Goal: Task Accomplishment & Management: Complete application form

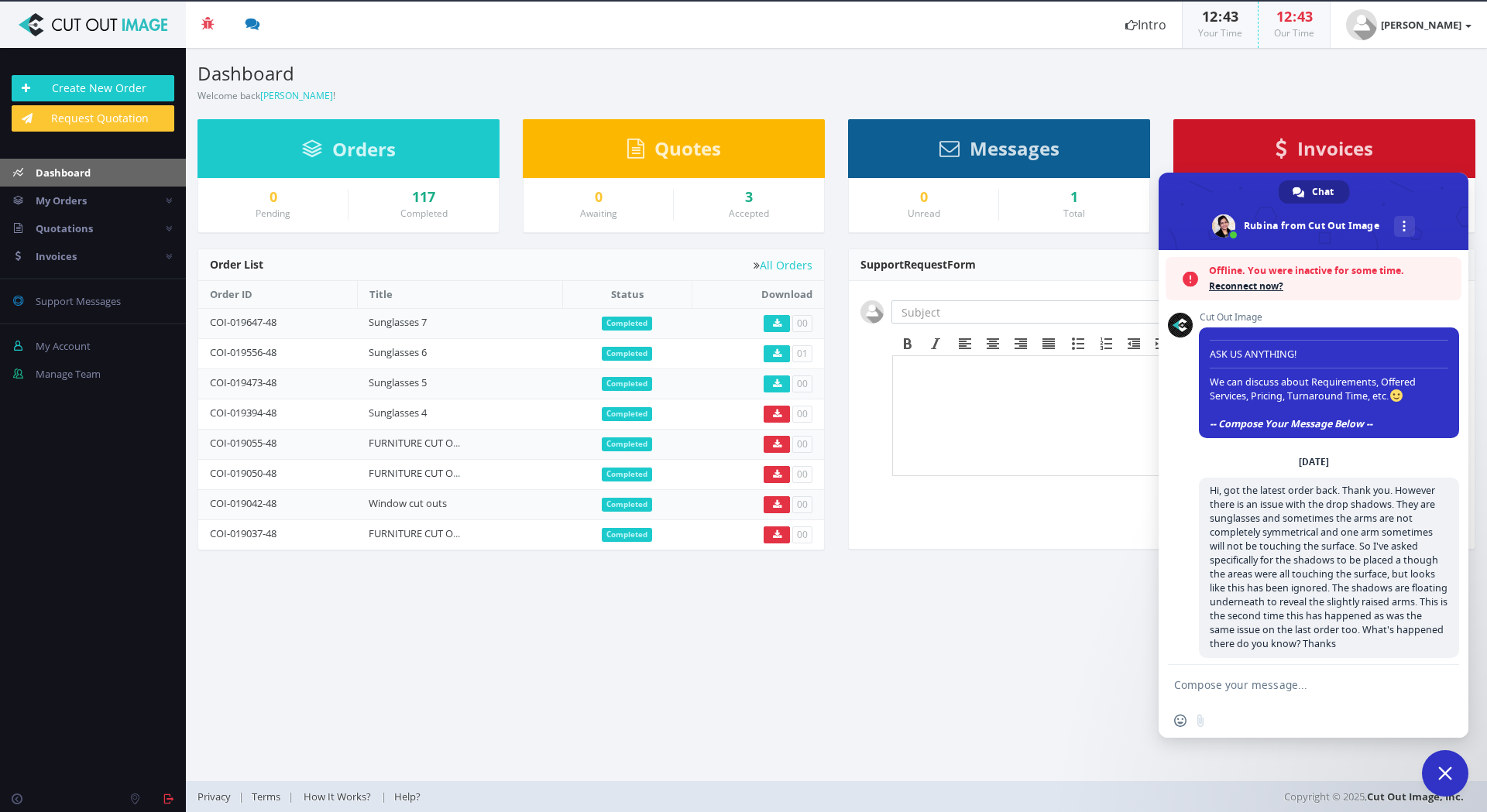
scroll to position [1454, 0]
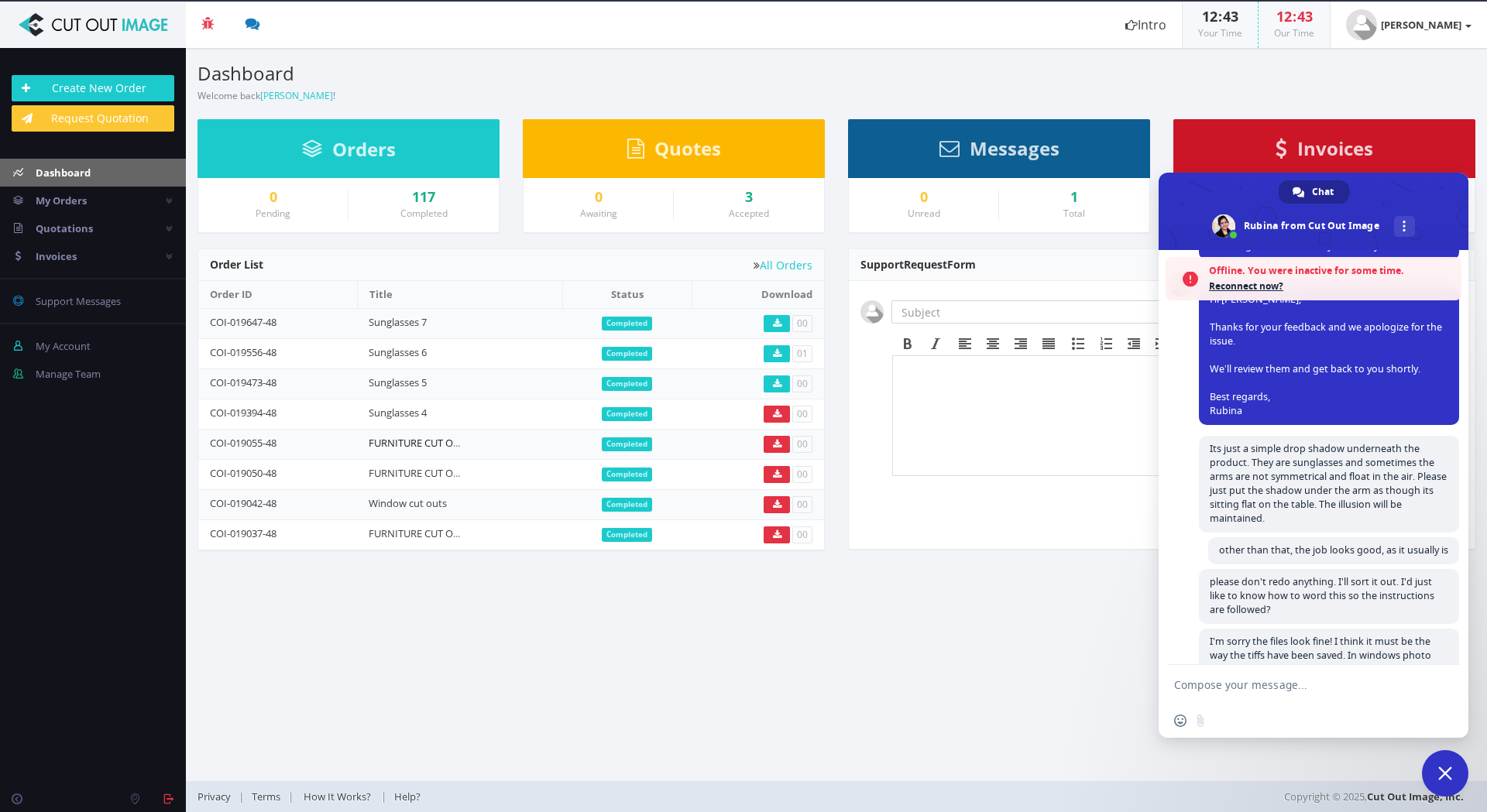
click at [421, 444] on link "FURNITURE CUT OUTS 86" at bounding box center [426, 443] width 115 height 14
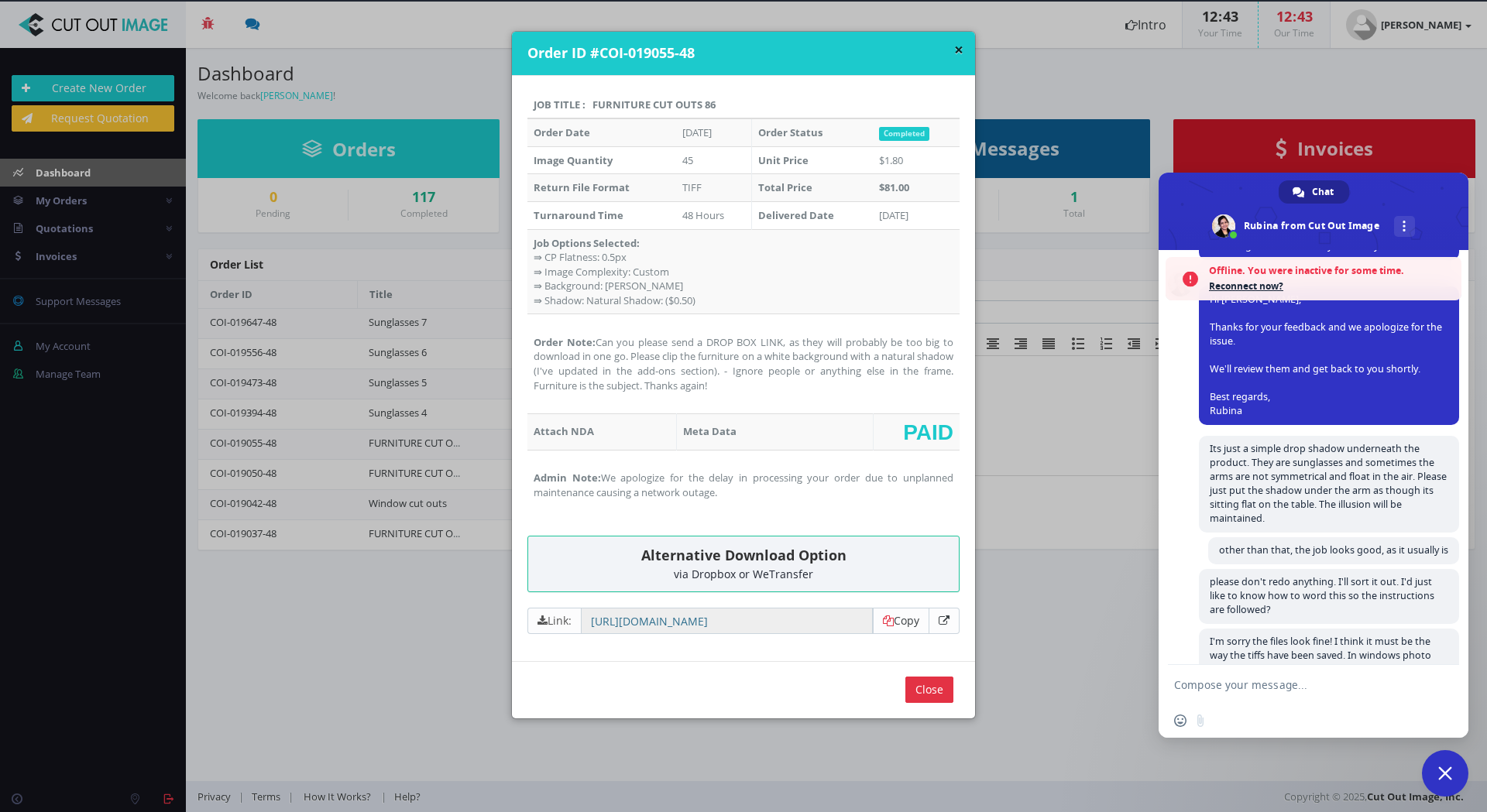
drag, startPoint x: 722, startPoint y: 102, endPoint x: 591, endPoint y: 108, distance: 131.1
click at [591, 108] on th "Job Title : FURNITURE CUT OUTS 86" at bounding box center [743, 105] width 432 height 28
copy th "FURNITURE CUT OUTS 86"
click at [121, 87] on div "× Order ID #COI-019055-48 Job Title : FURNITURE CUT OUTS 86 Order Date Mar 22, …" at bounding box center [743, 406] width 1487 height 812
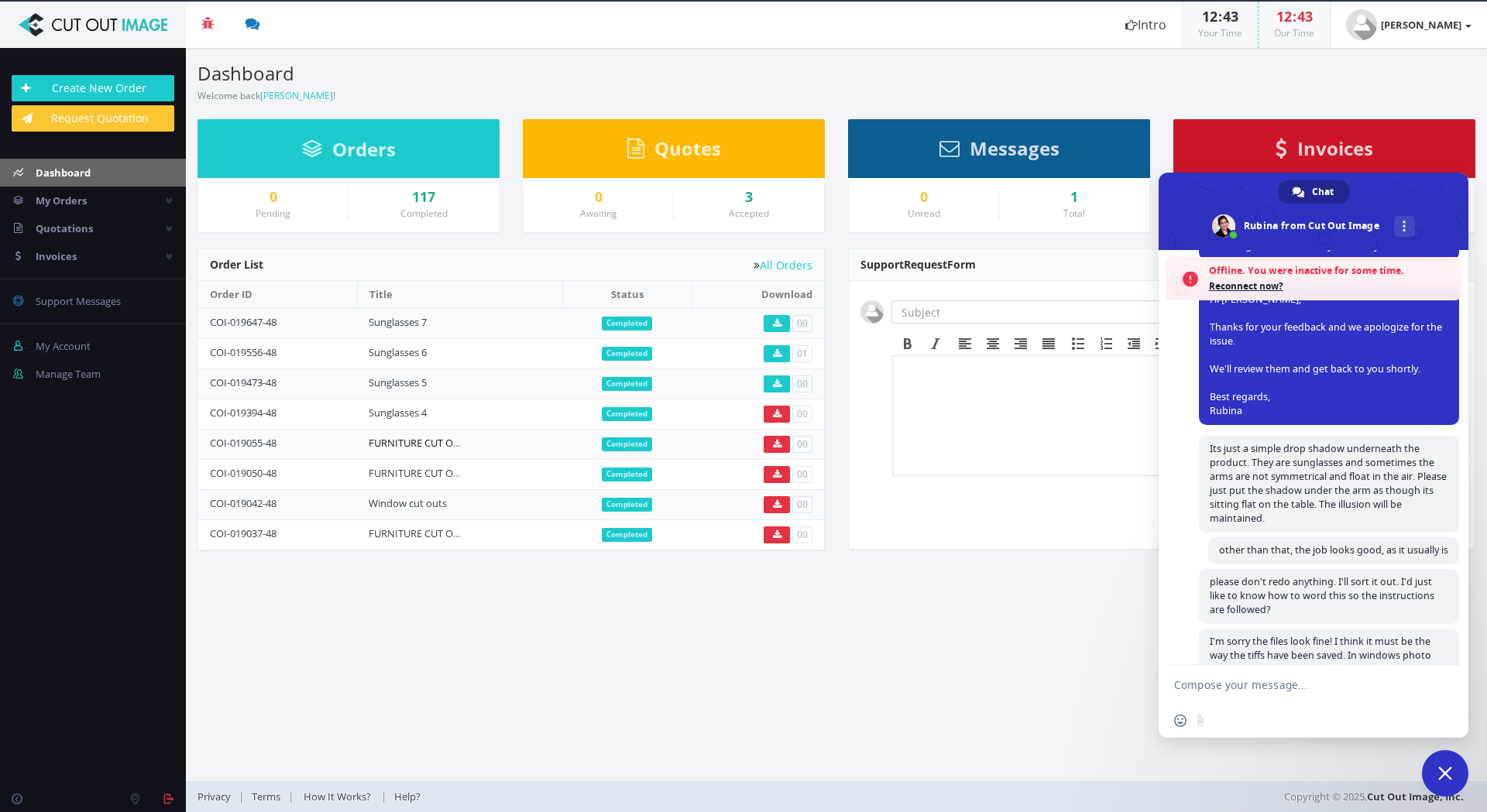
click at [419, 443] on link "FURNITURE CUT OUTS 86" at bounding box center [426, 443] width 115 height 14
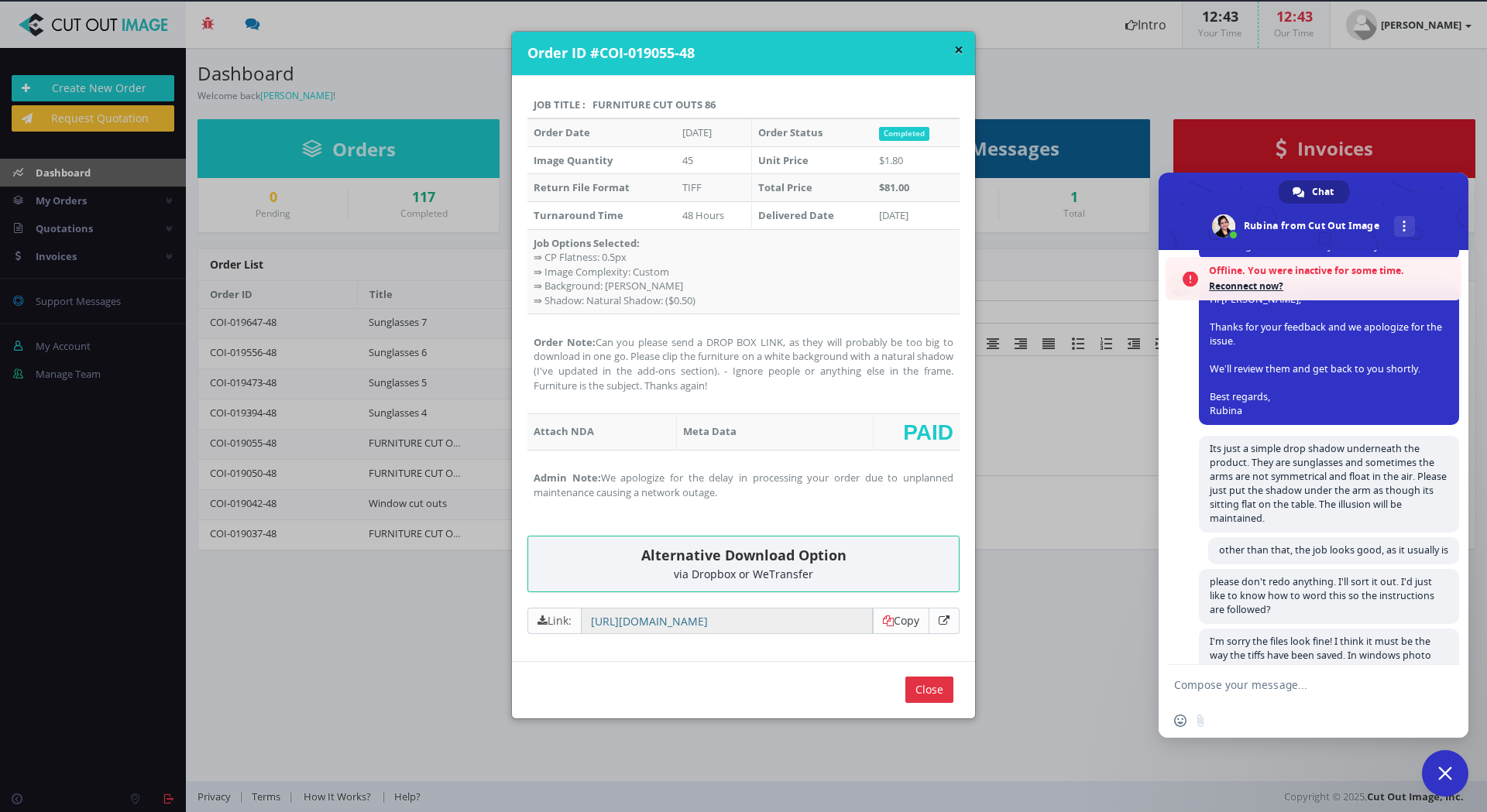
drag, startPoint x: 753, startPoint y: 390, endPoint x: 596, endPoint y: 342, distance: 164.2
click at [596, 342] on td "Order Note: Can you please send a DROP BOX LINK, as they will probably be too b…" at bounding box center [743, 363] width 432 height 99
copy td "Can you please send a DROP BOX LINK, as they will probably be too big to downlo…"
click at [741, 387] on td "Order Note: Can you please send a DROP BOX LINK, as they will probably be too b…" at bounding box center [743, 363] width 432 height 99
click at [954, 51] on button "×" at bounding box center [959, 50] width 9 height 16
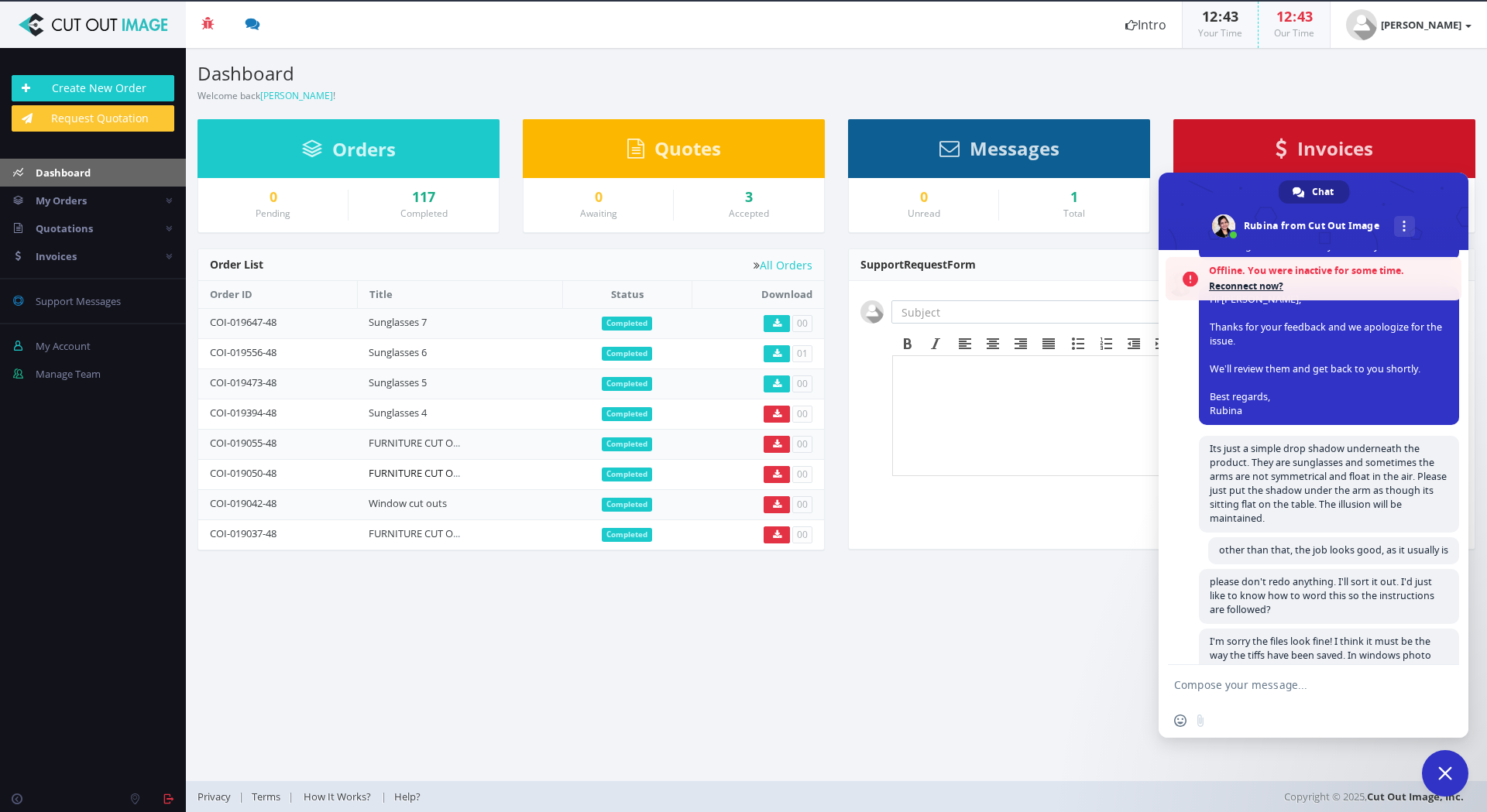
click at [420, 478] on link "FURNITURE CUT OUTS 85" at bounding box center [426, 473] width 115 height 14
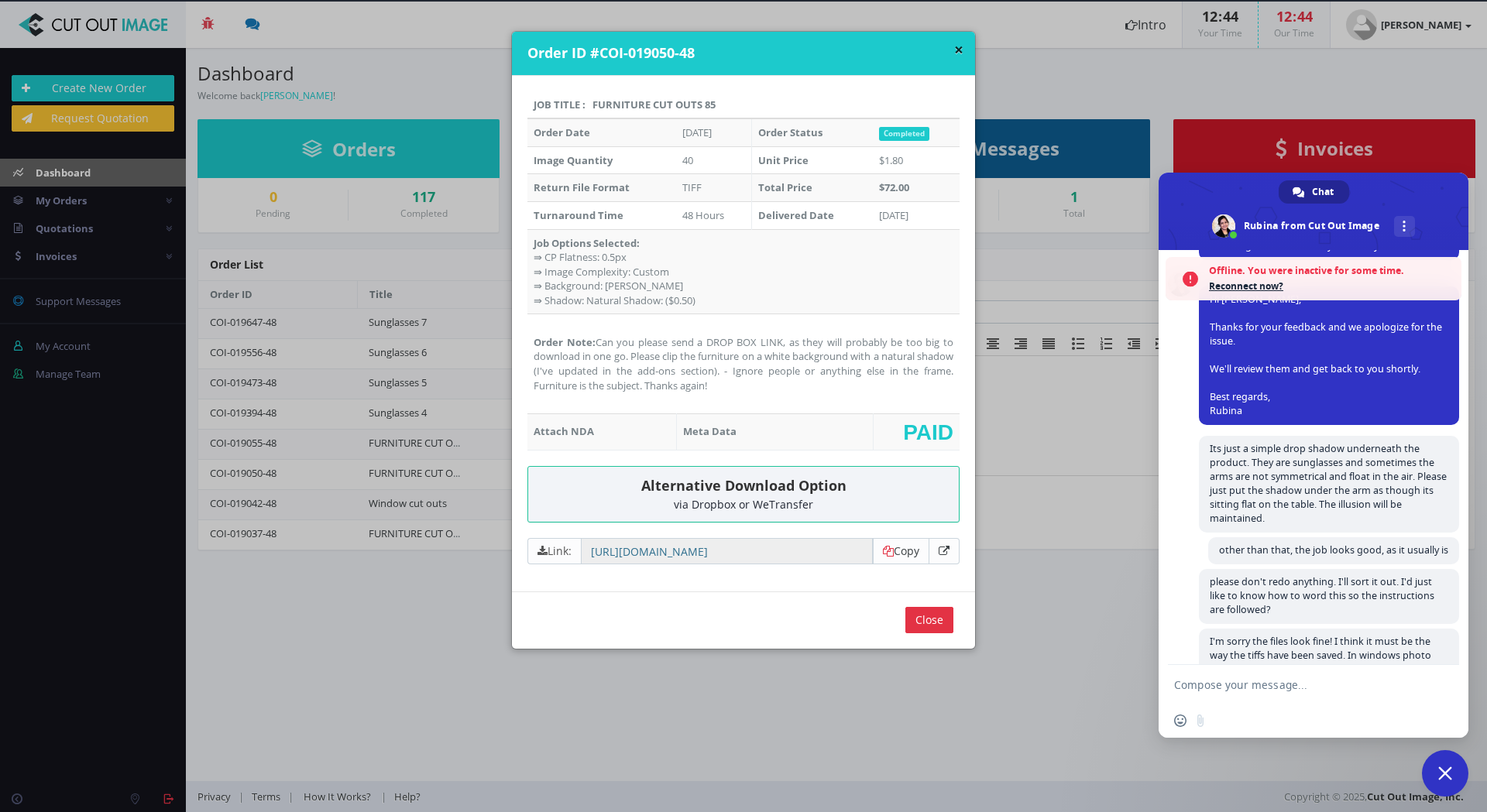
click at [70, 201] on div "× Order ID #COI-019050-48 Job Title : FURNITURE CUT OUTS 85 Order Date Mar 20, …" at bounding box center [743, 406] width 1487 height 812
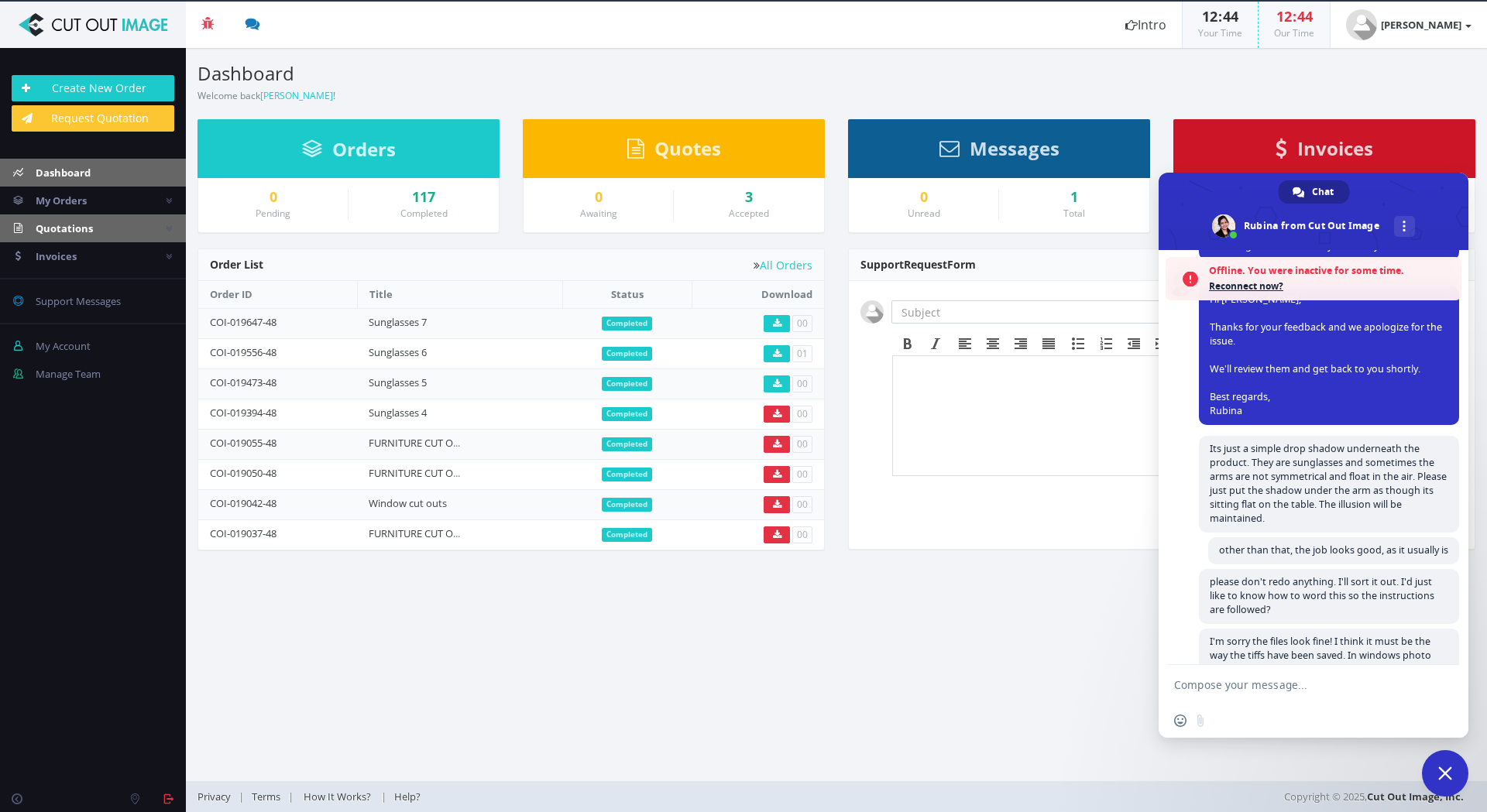
click at [64, 227] on span "Quotations" at bounding box center [65, 229] width 58 height 14
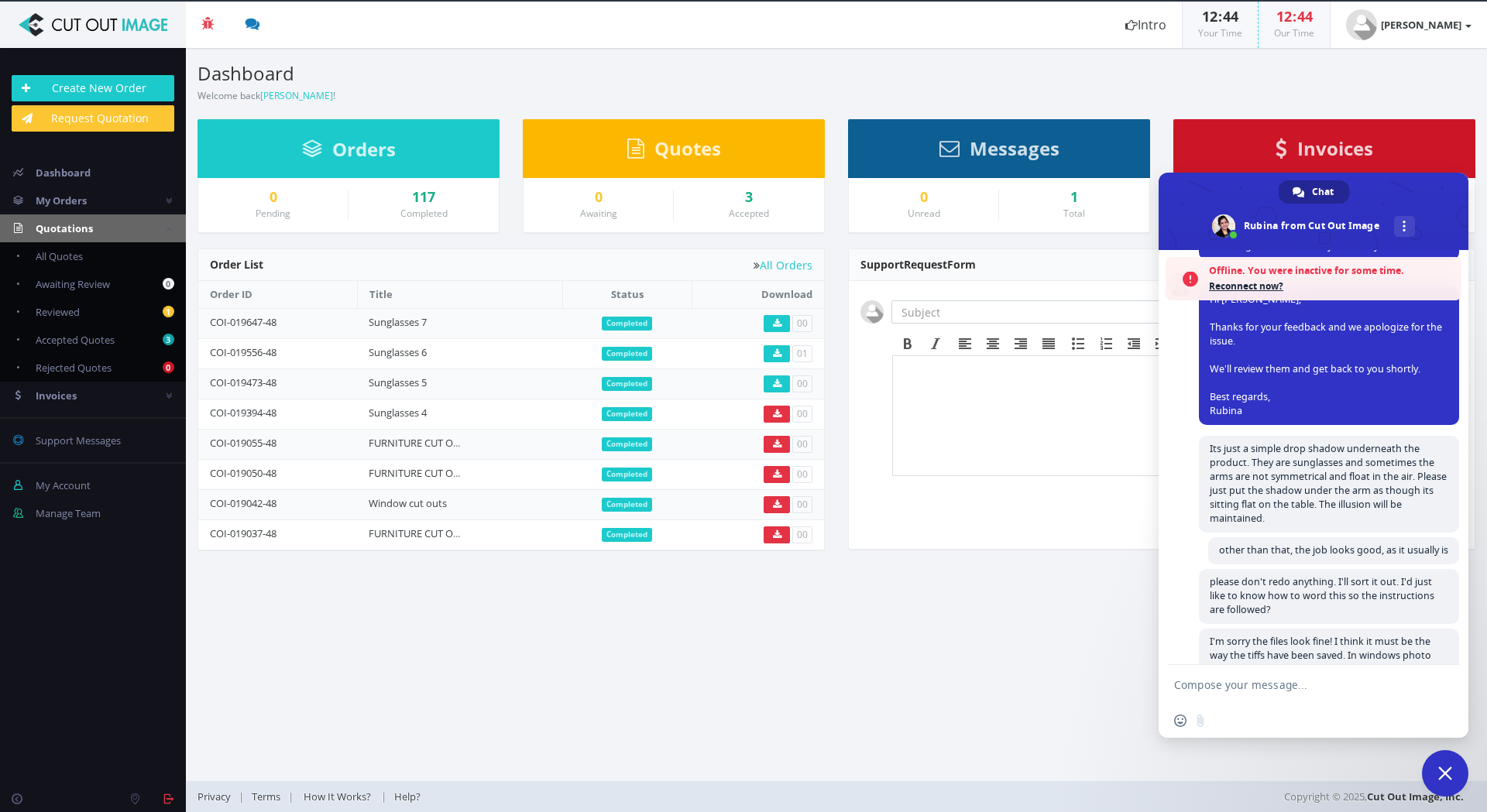
click at [73, 227] on span "Quotations" at bounding box center [65, 229] width 58 height 14
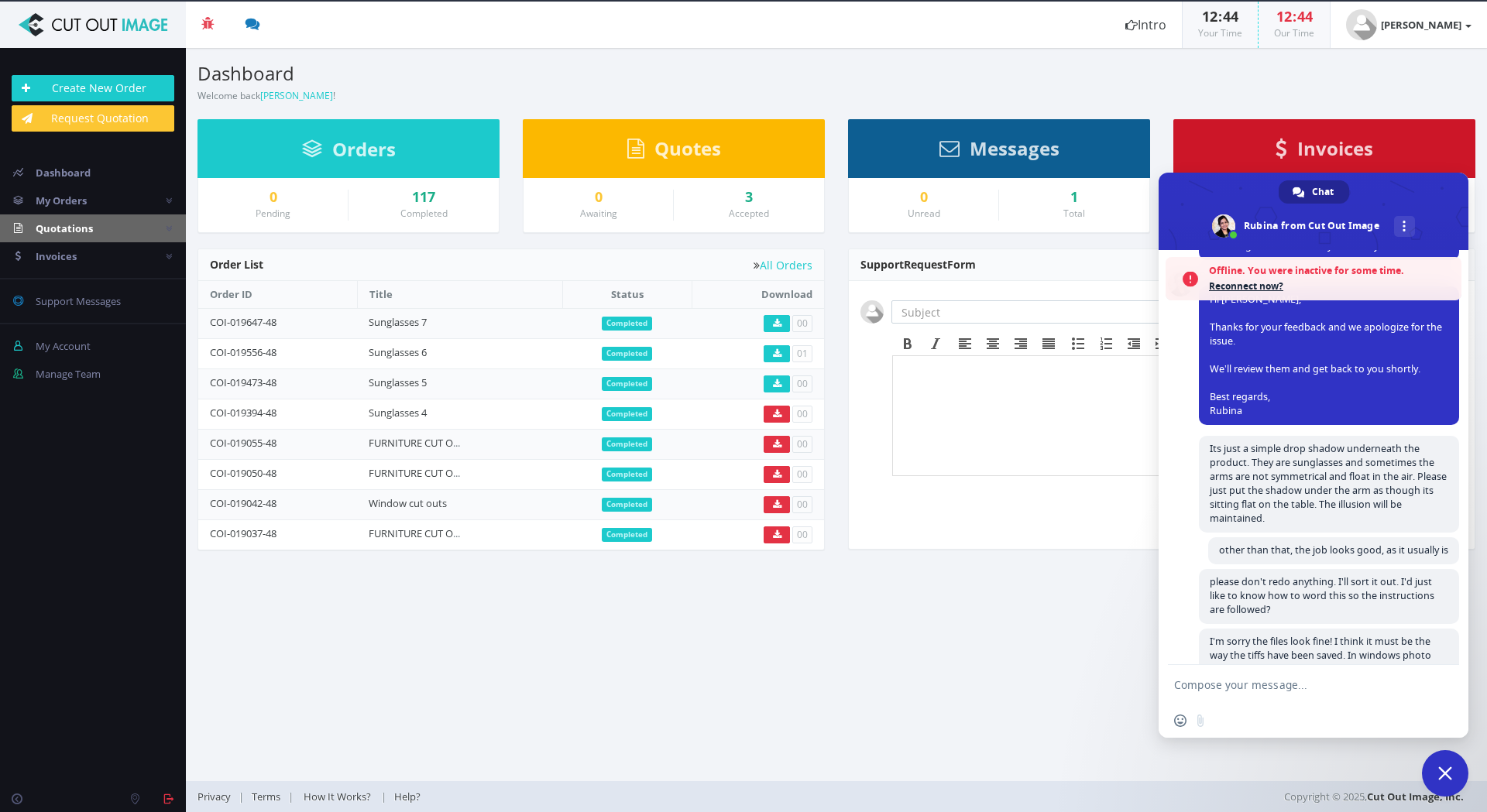
click at [72, 233] on span "Quotations" at bounding box center [65, 229] width 58 height 14
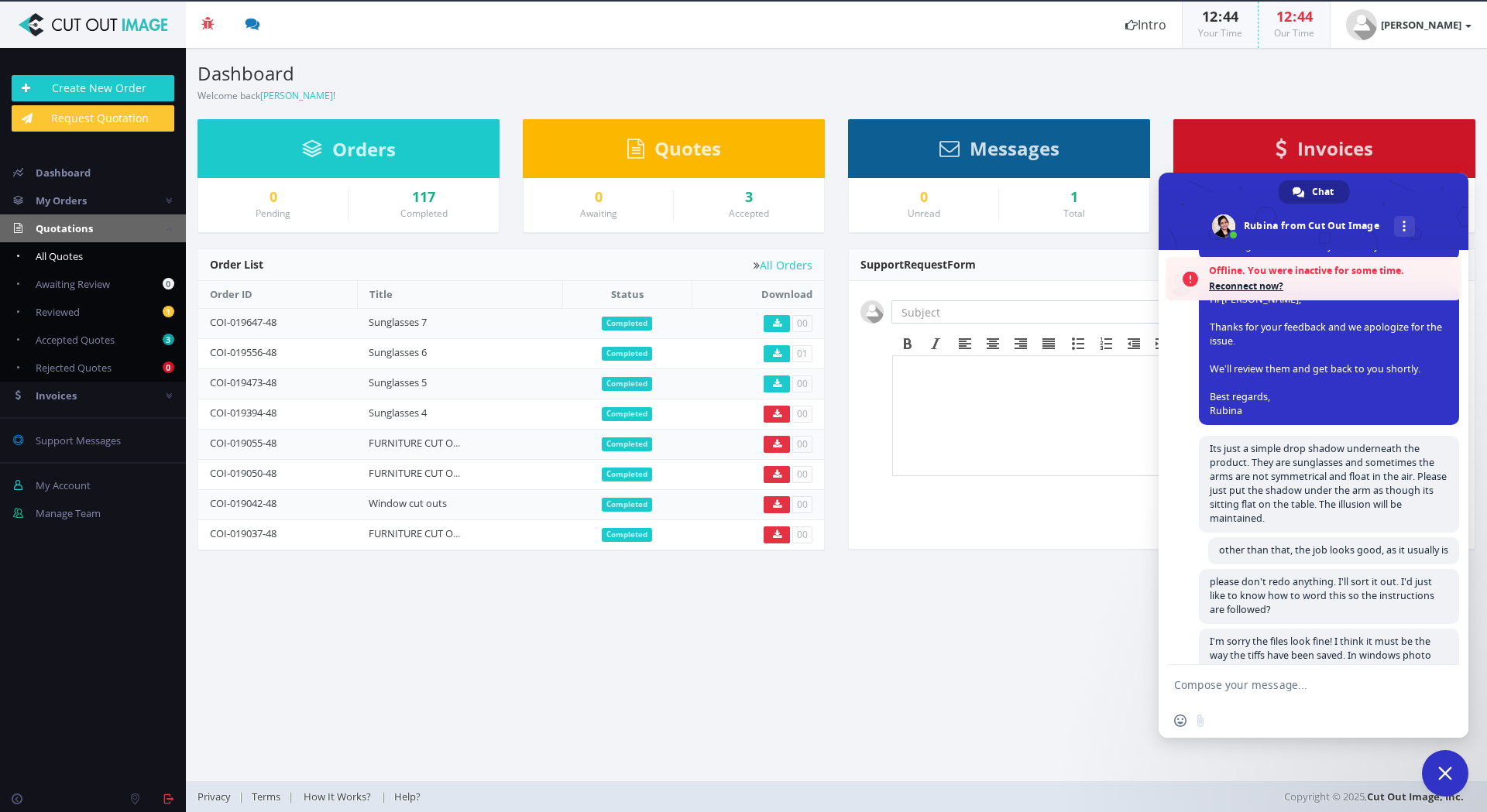
click at [67, 254] on span "All Quotes" at bounding box center [59, 257] width 47 height 14
click at [66, 257] on span "All Quotes" at bounding box center [59, 257] width 47 height 14
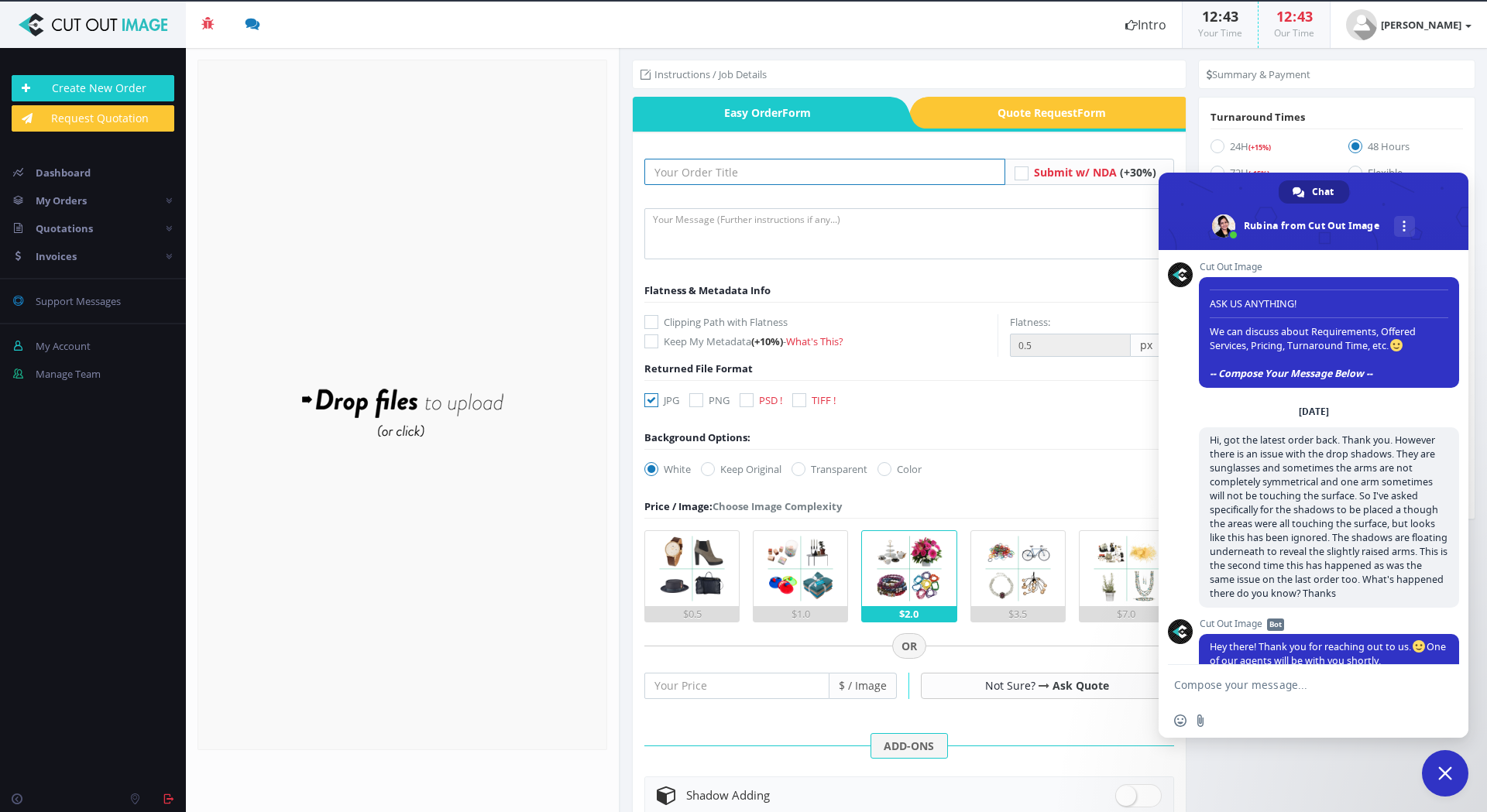
click at [707, 179] on input "text" at bounding box center [825, 172] width 361 height 26
paste input "FURNITURE CUT OUTS 86"
type input "FURNITURE CUT OUTS 87"
click at [688, 229] on textarea at bounding box center [909, 234] width 530 height 51
paste textarea "Can you please send a DROP BOX LINK, as they will probably be too big to downlo…"
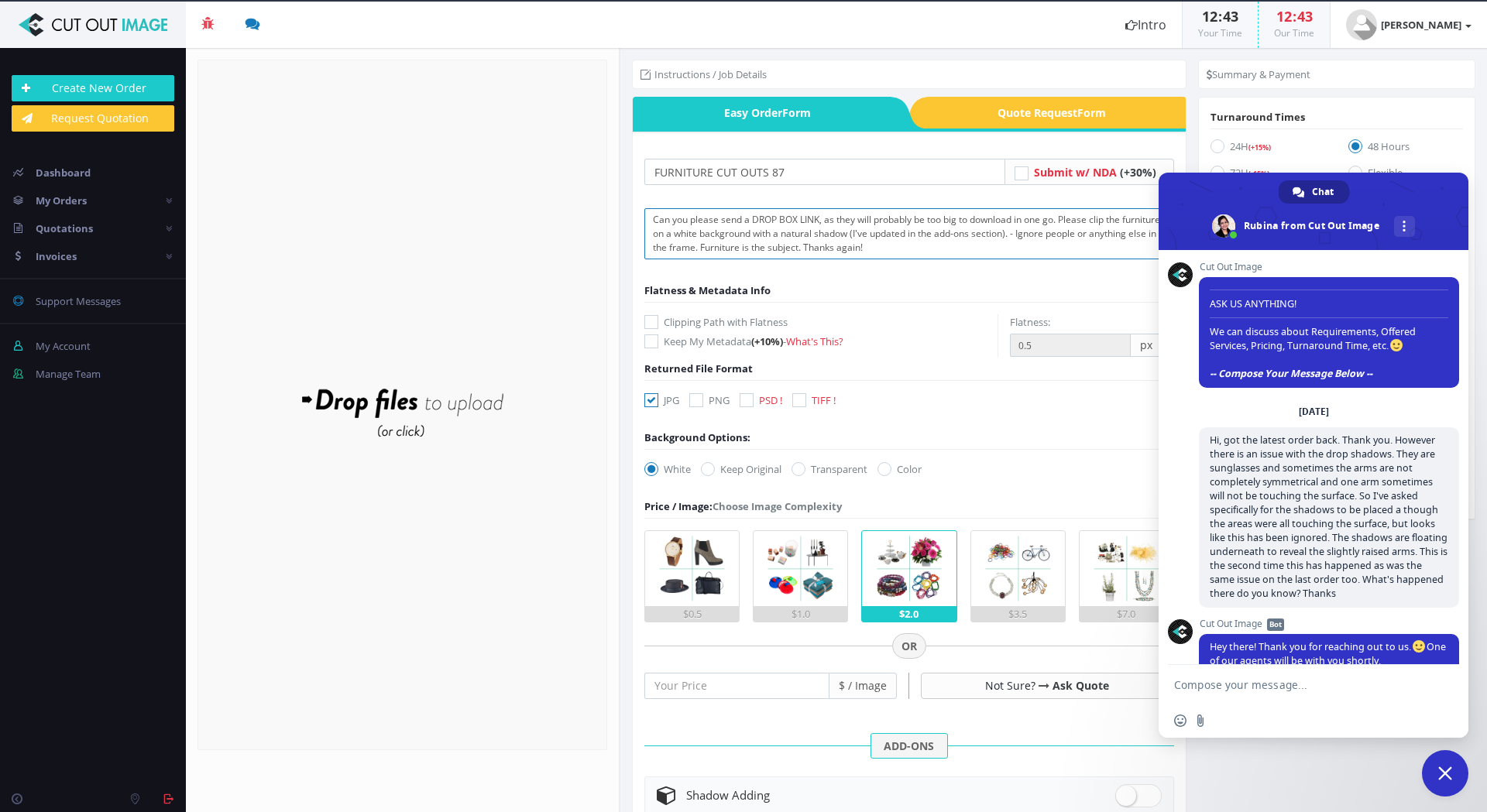
type textarea "Can you please send a DROP BOX LINK, as they will probably be too big to downlo…"
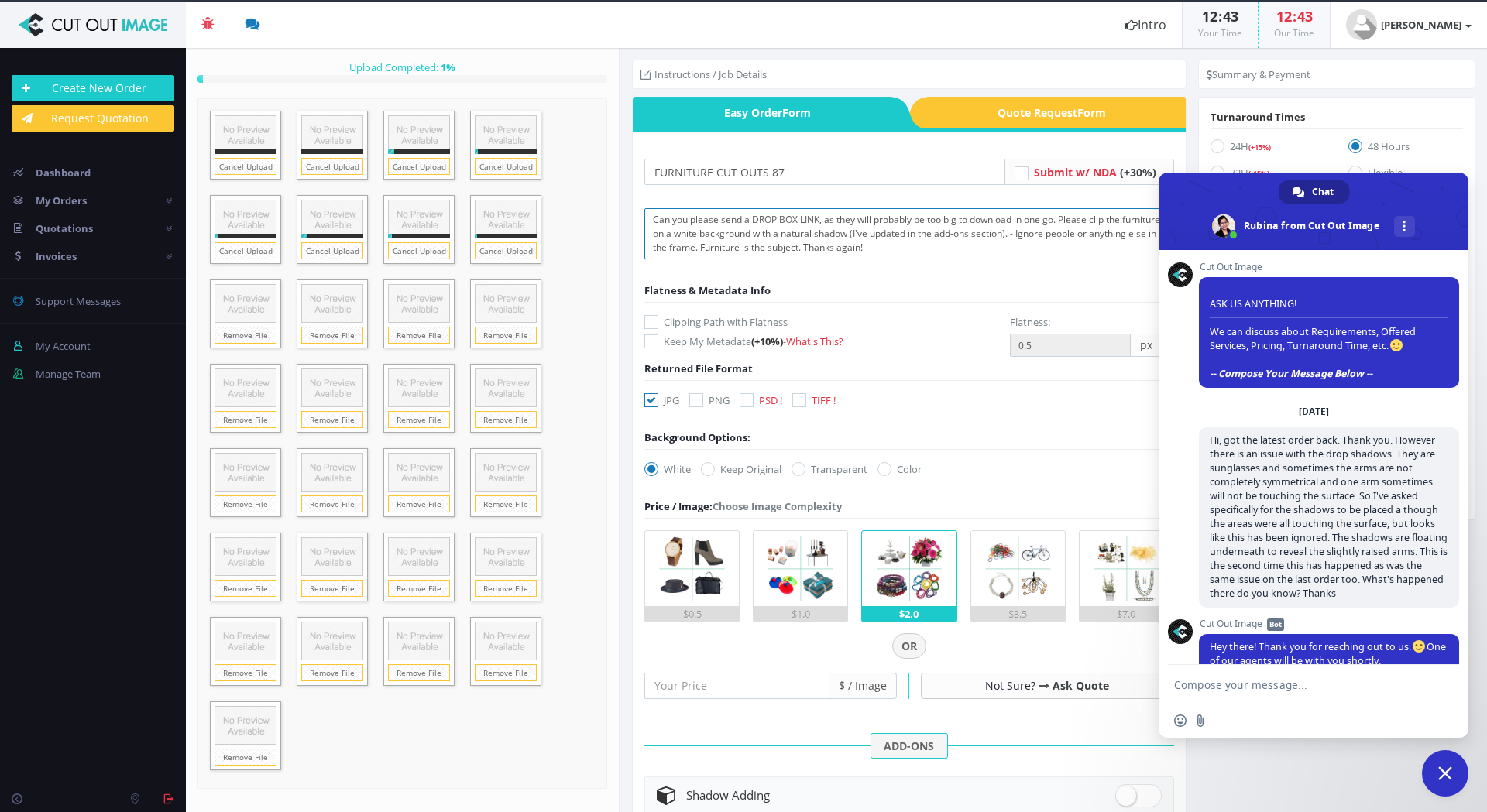
click at [994, 246] on textarea "Can you please send a DROP BOX LINK, as they will probably be too big to downlo…" at bounding box center [909, 234] width 530 height 51
click at [655, 320] on icon at bounding box center [651, 322] width 14 height 14
click at [655, 320] on input "Clipping Path with Flatness" at bounding box center [653, 322] width 10 height 10
checkbox input "true"
drag, startPoint x: 801, startPoint y: 400, endPoint x: 716, endPoint y: 399, distance: 85.0
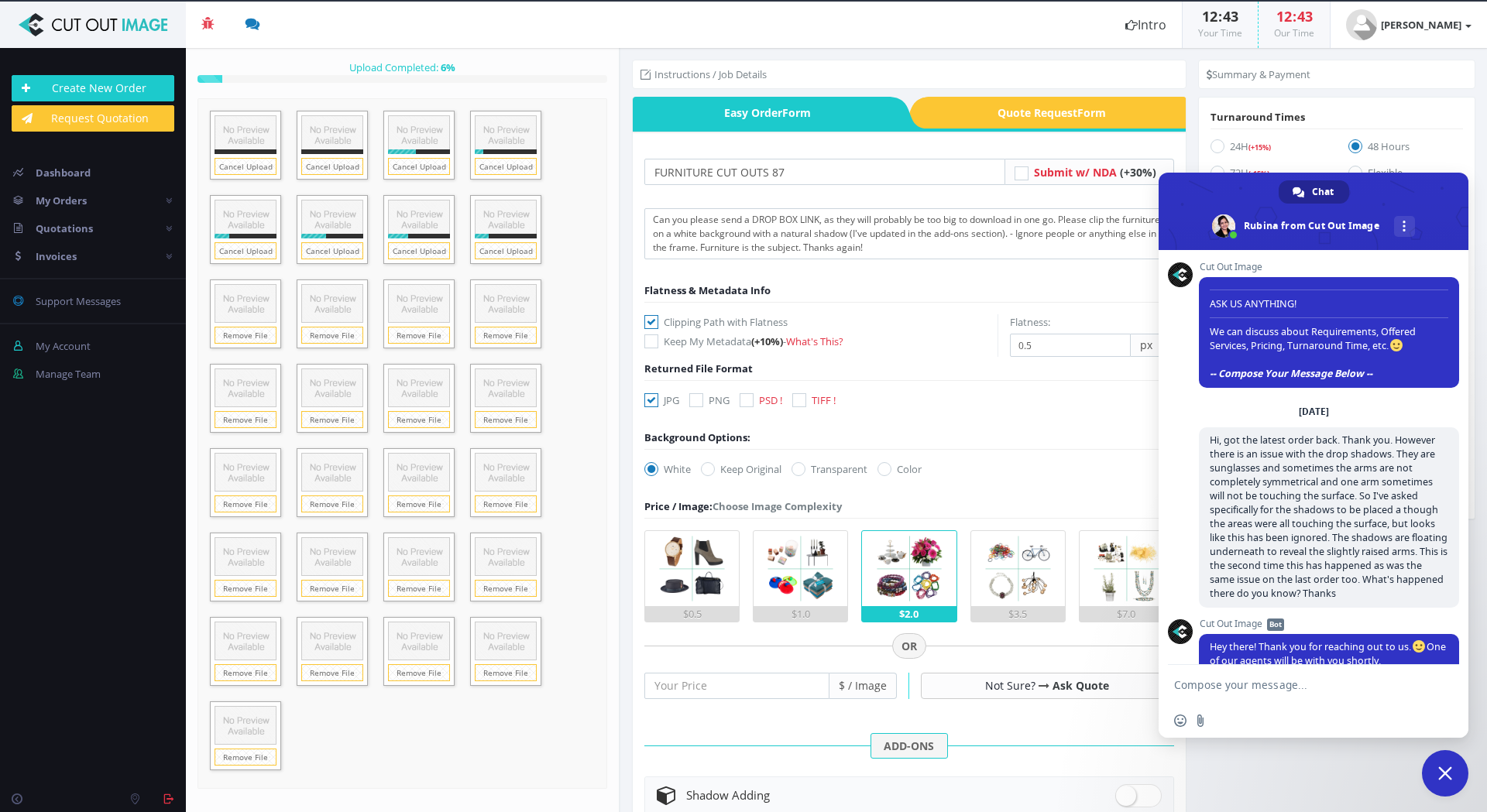
click at [802, 400] on icon at bounding box center [799, 401] width 14 height 14
click at [802, 400] on input "TIFF !" at bounding box center [801, 401] width 10 height 10
checkbox input "true"
click at [653, 399] on icon at bounding box center [651, 401] width 14 height 14
click at [653, 399] on input "JPG" at bounding box center [653, 401] width 10 height 10
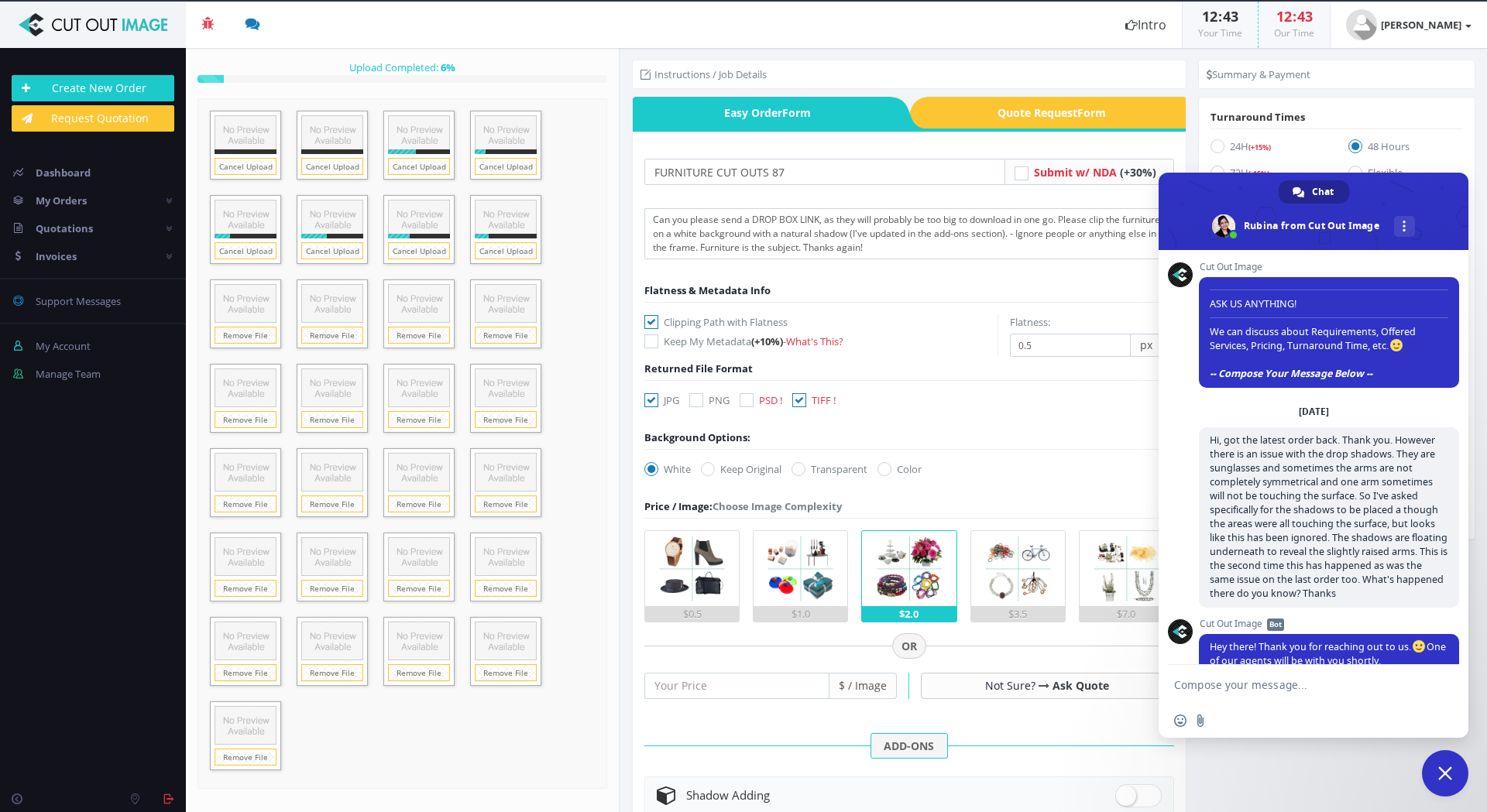
checkbox input "false"
click at [787, 554] on img at bounding box center [801, 569] width 75 height 75
click at [0, 0] on input "$1.0" at bounding box center [0, 0] width 0 height 0
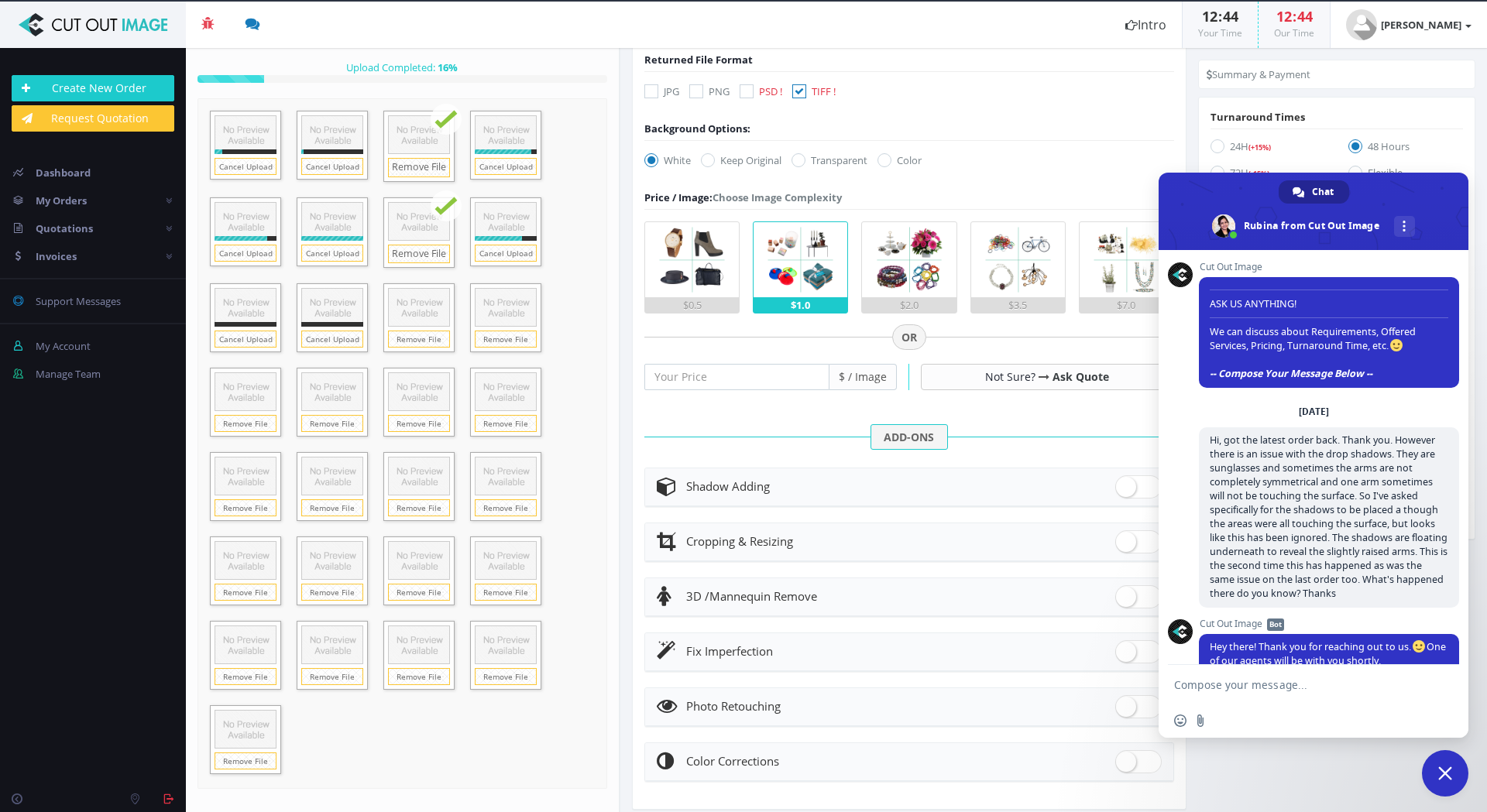
scroll to position [310, 0]
click at [1144, 487] on span at bounding box center [1138, 486] width 47 height 23
click at [1125, 487] on input "checkbox" at bounding box center [1120, 482] width 10 height 10
checkbox input "true"
radio input "true"
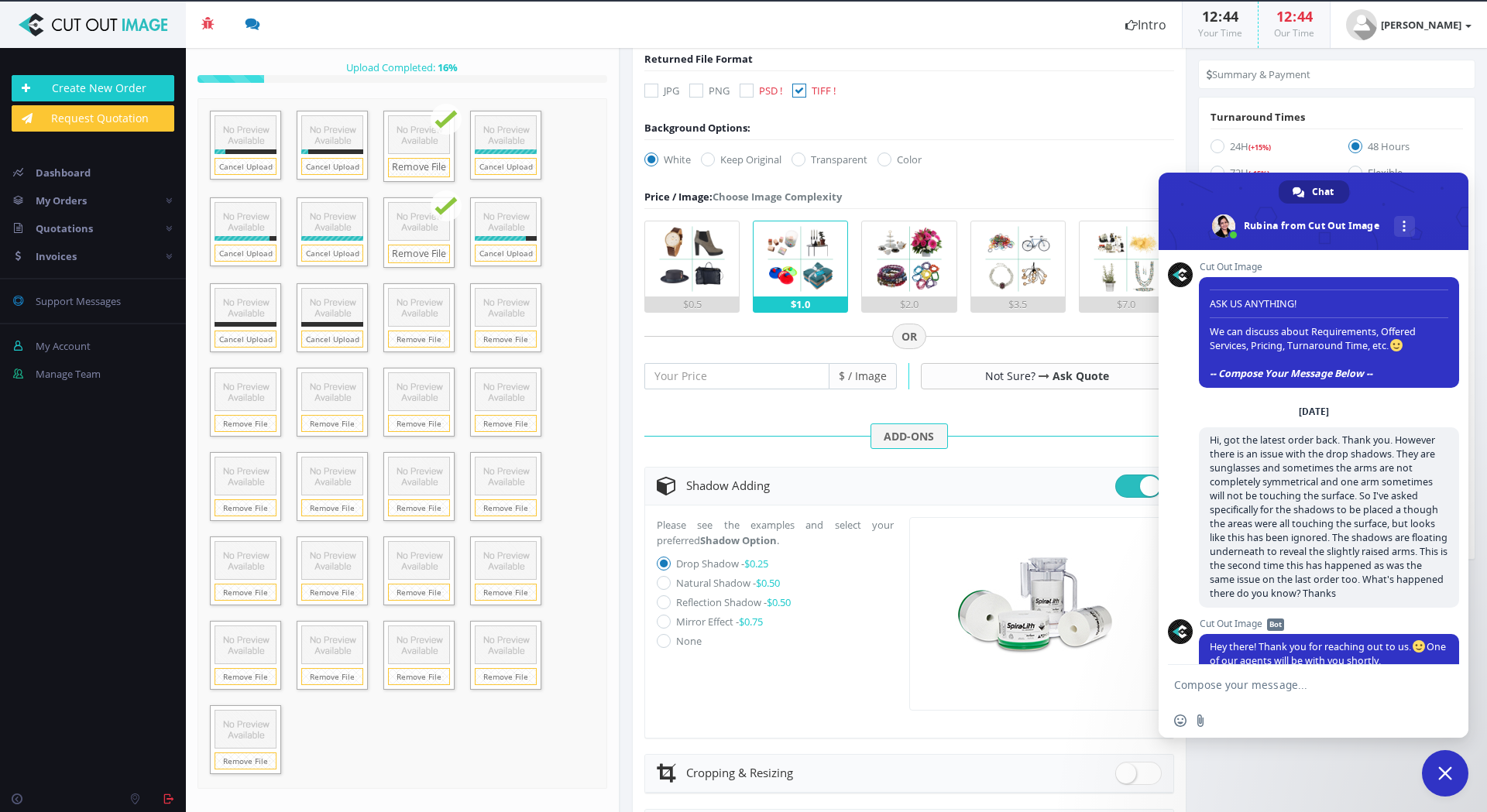
click at [665, 586] on icon at bounding box center [664, 583] width 14 height 14
click at [665, 586] on input "Natural Shadow - $0.50" at bounding box center [665, 583] width 10 height 10
radio input "true"
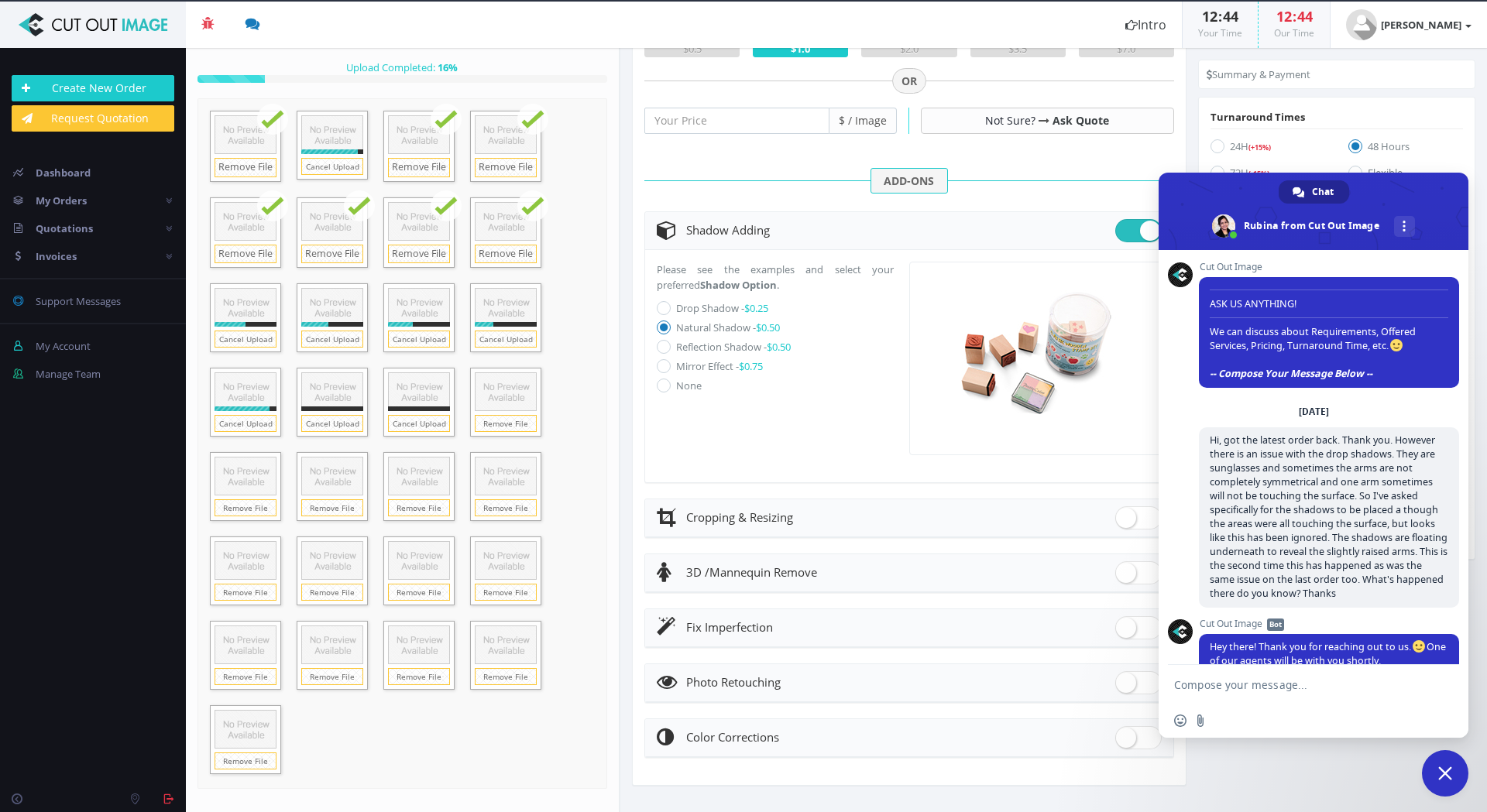
scroll to position [178, 0]
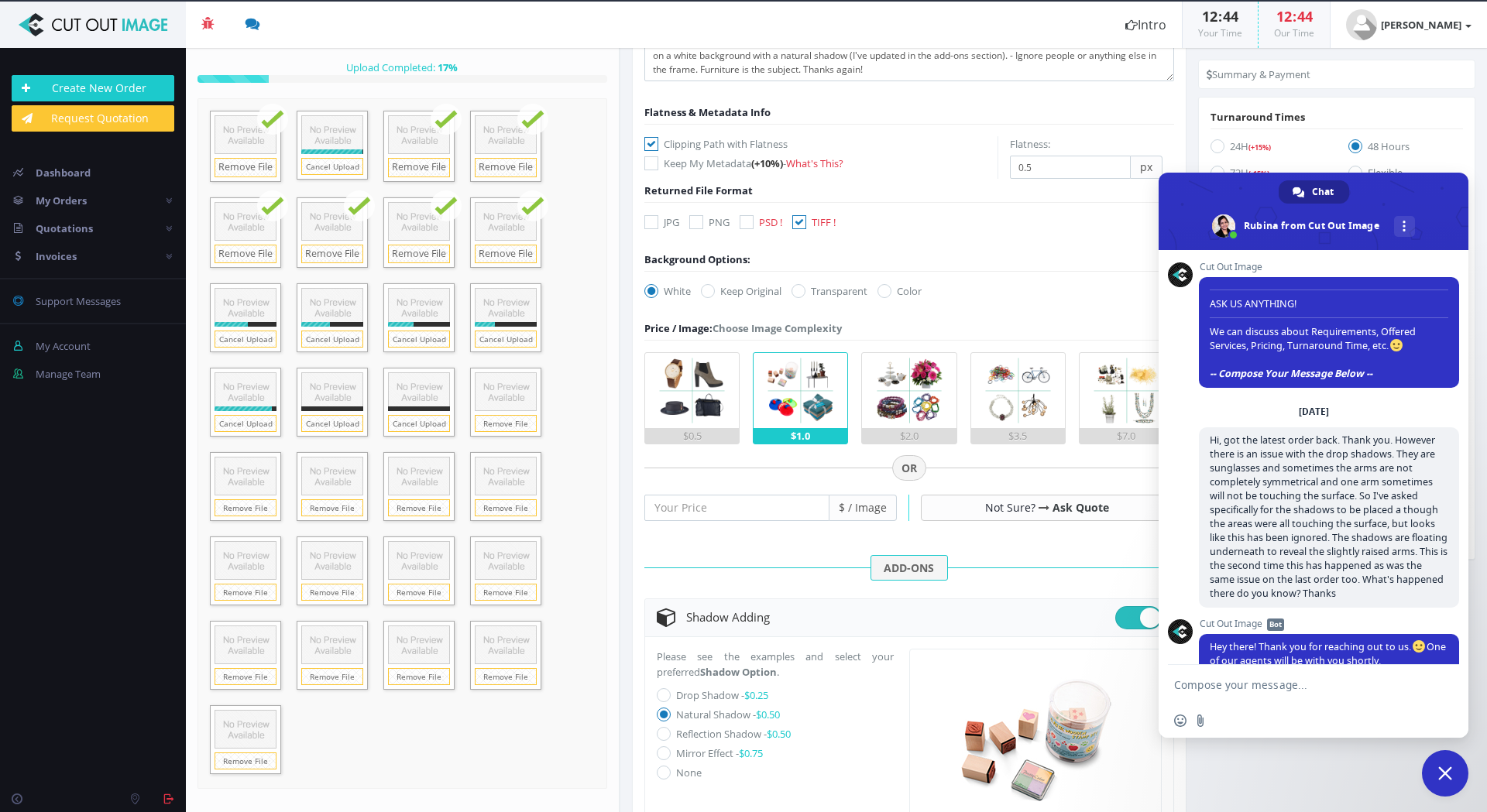
click at [1448, 776] on span "Close chat" at bounding box center [1446, 774] width 14 height 14
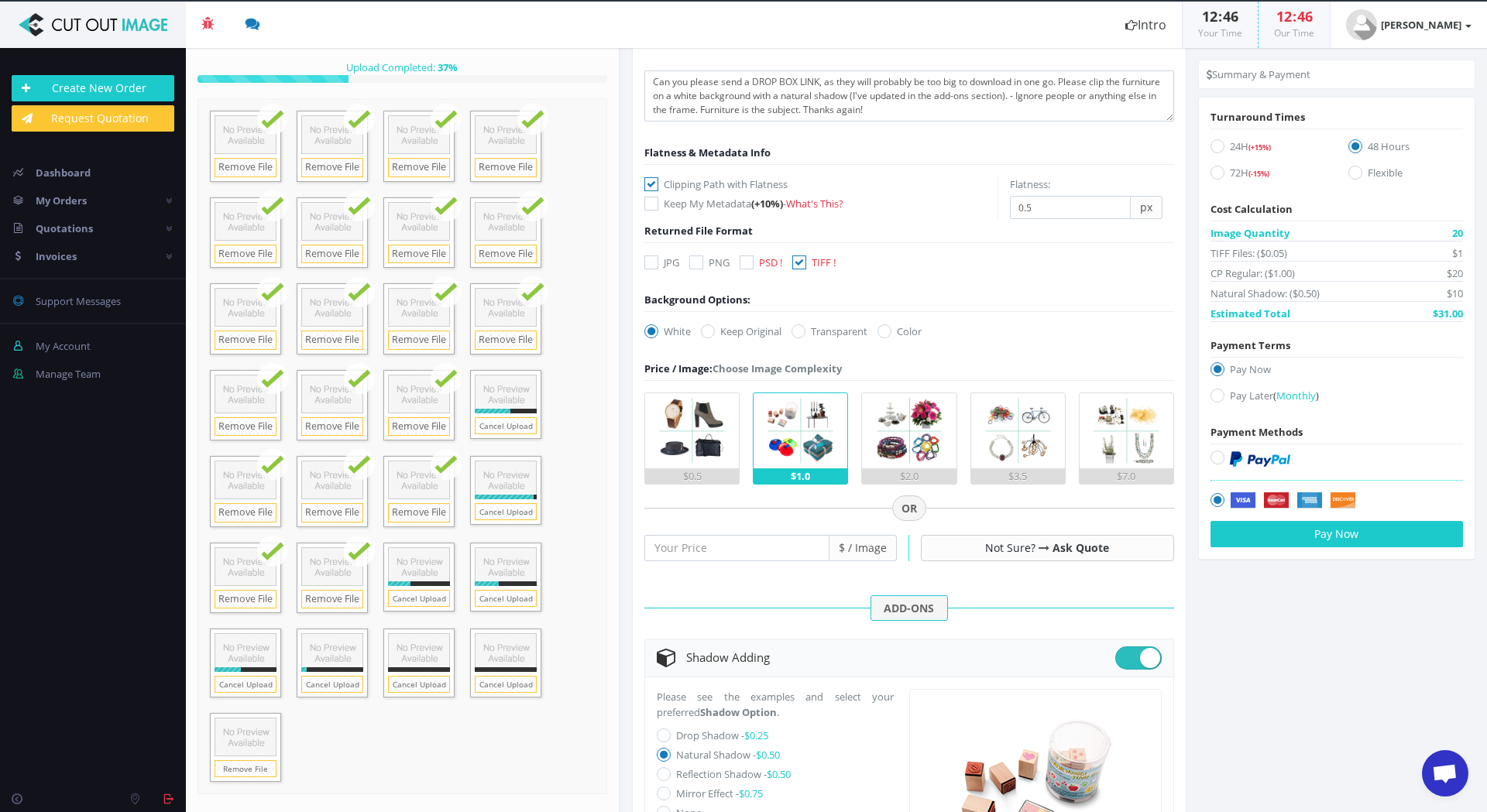
scroll to position [155, 0]
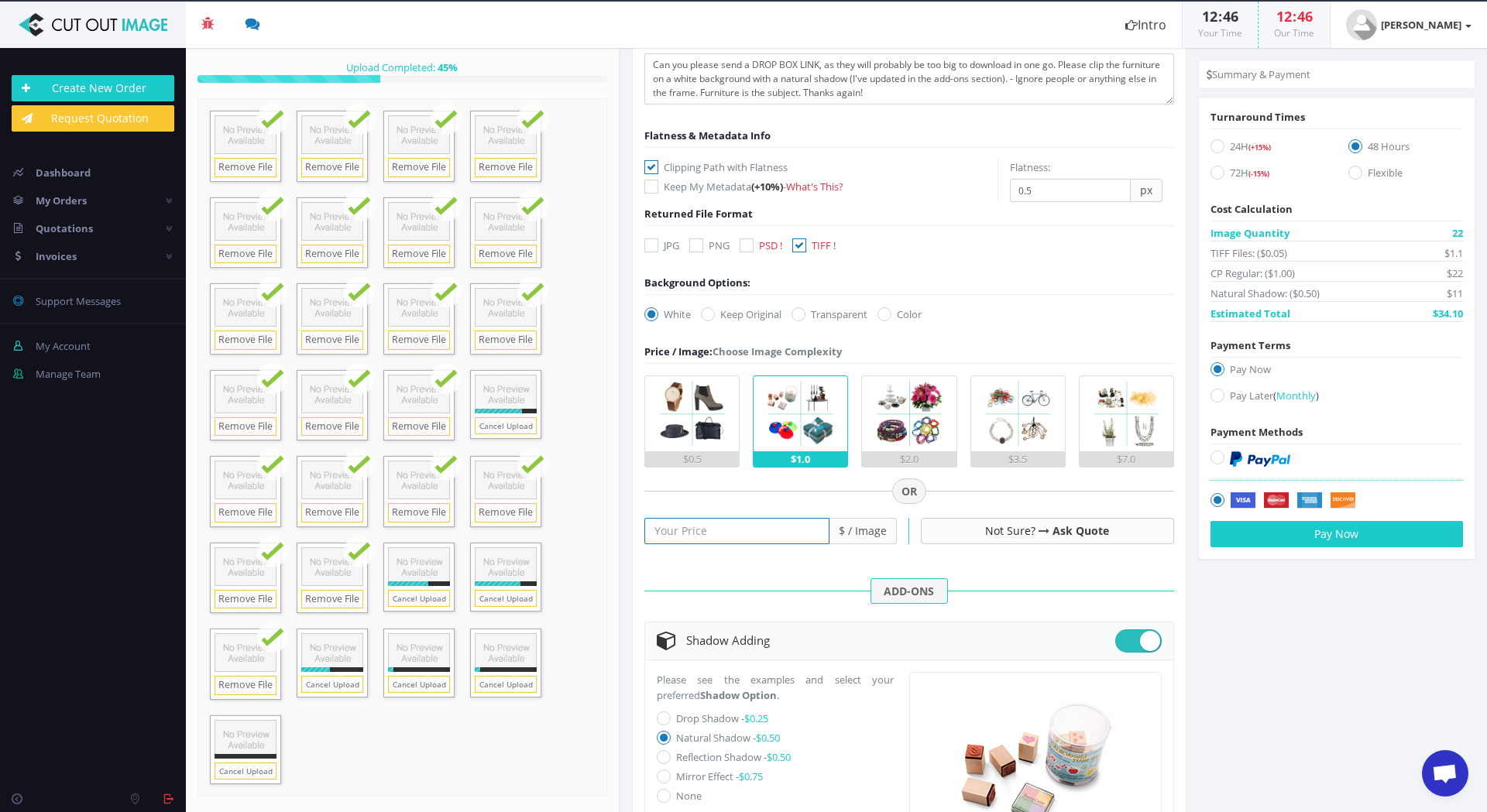
click at [727, 526] on input "number" at bounding box center [737, 531] width 185 height 26
type input "1.25"
click at [1041, 607] on form "FURNITURE CUT OUTS 87 Submit w/ NDA (+30%) Flatness & Metadata Info (+10%)" at bounding box center [909, 586] width 530 height 1164
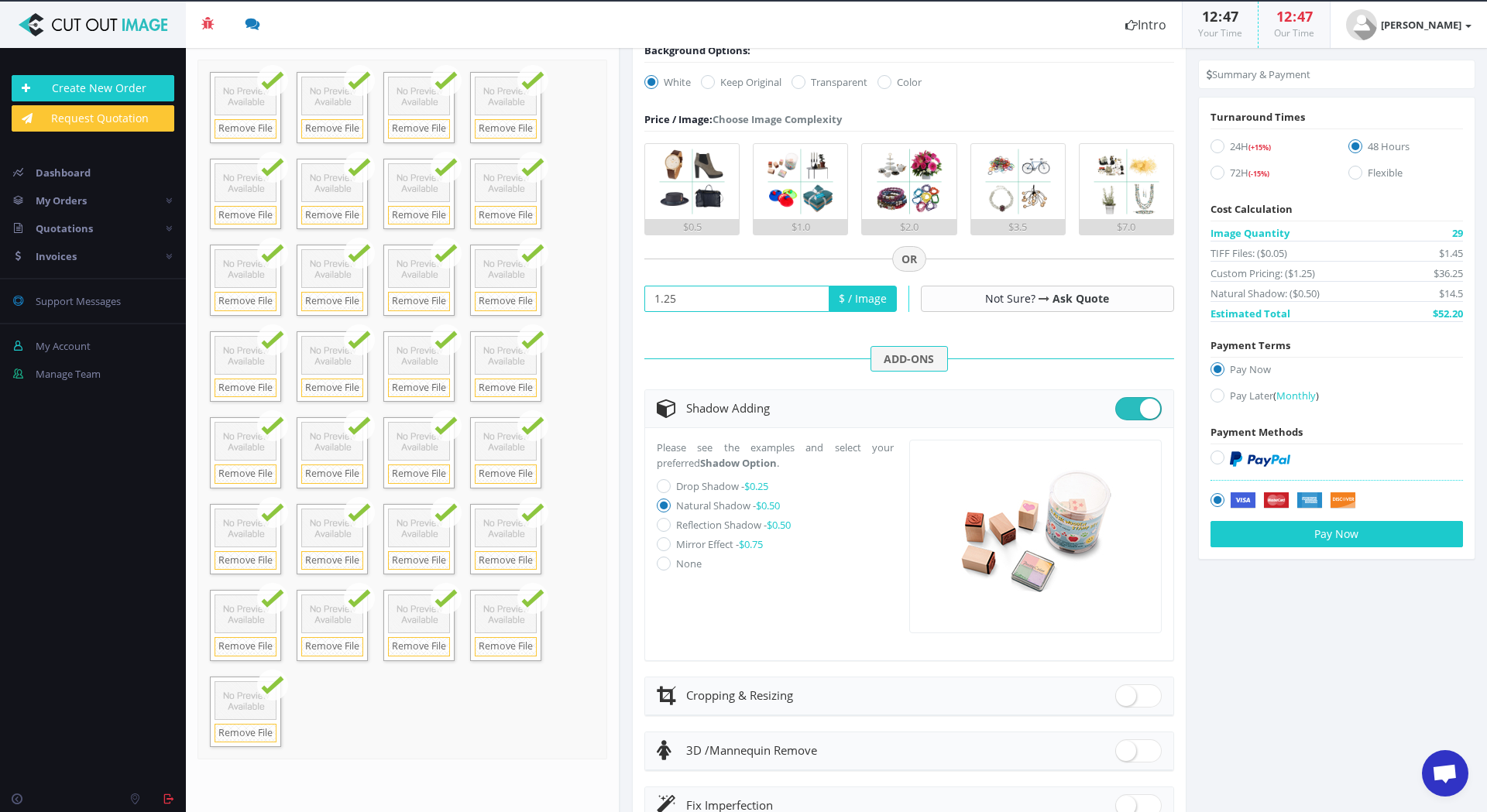
scroll to position [565, 0]
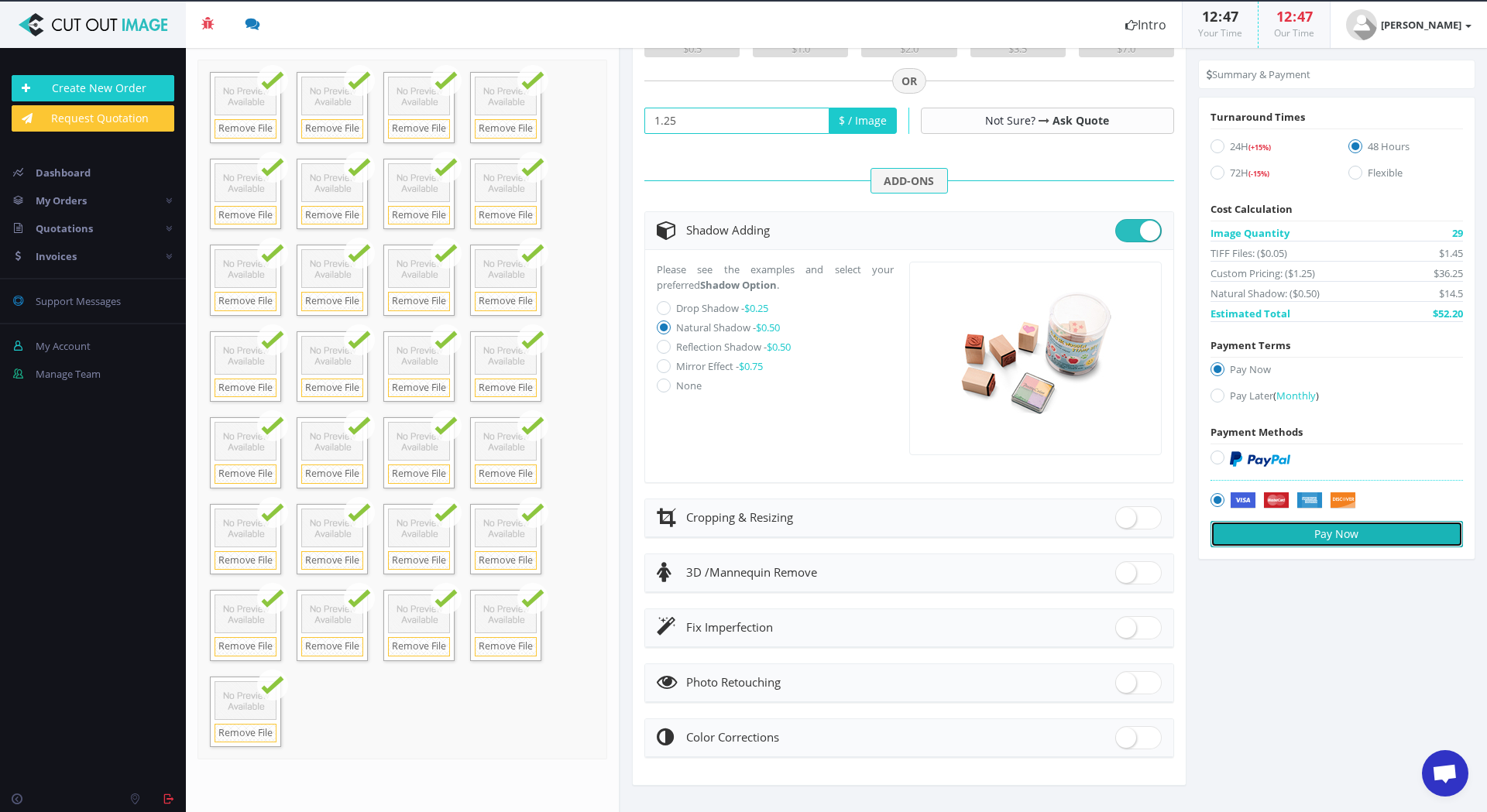
click at [1336, 541] on button "Pay Now" at bounding box center [1337, 534] width 253 height 26
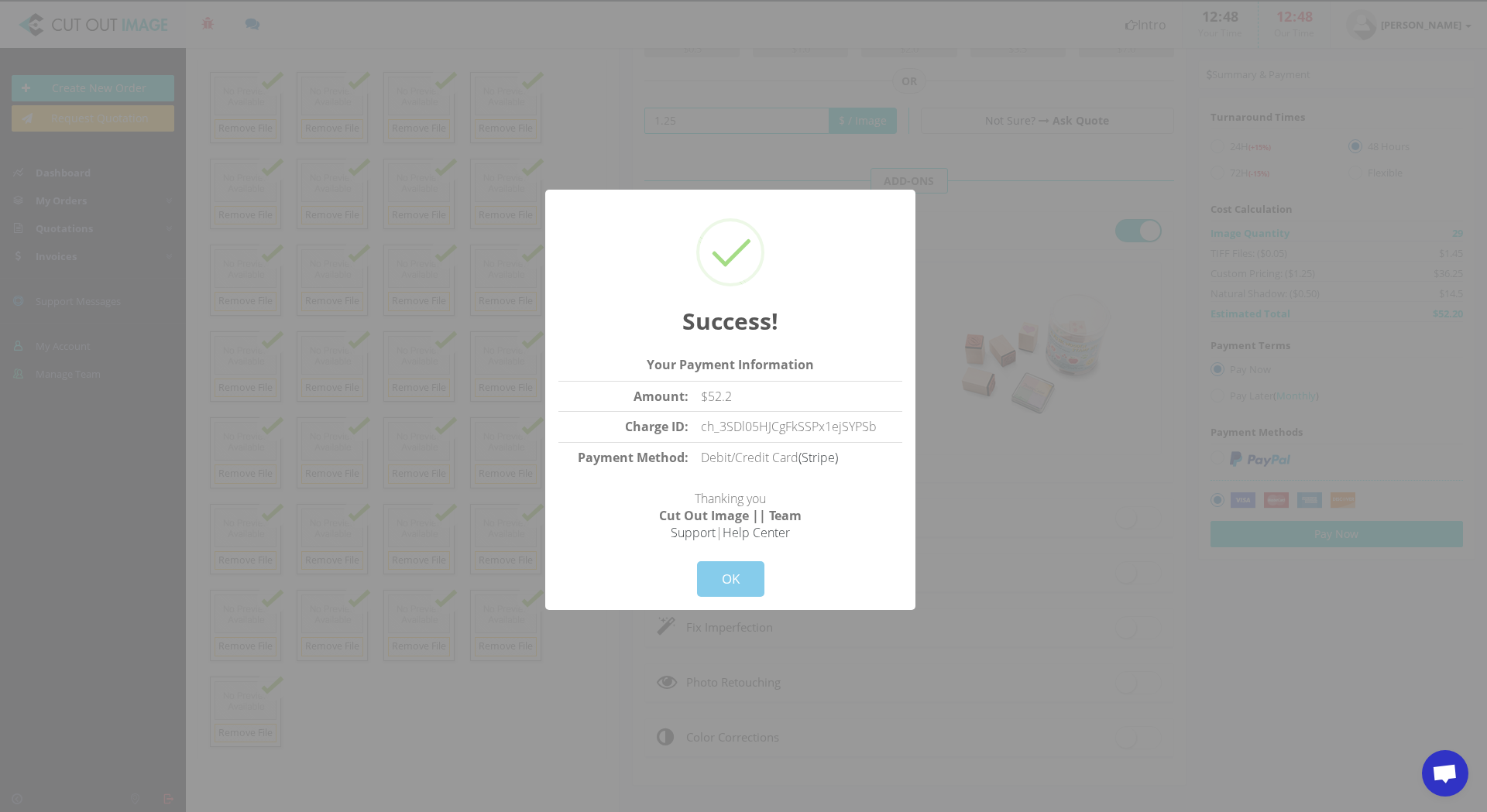
click at [736, 579] on button "OK" at bounding box center [731, 579] width 68 height 36
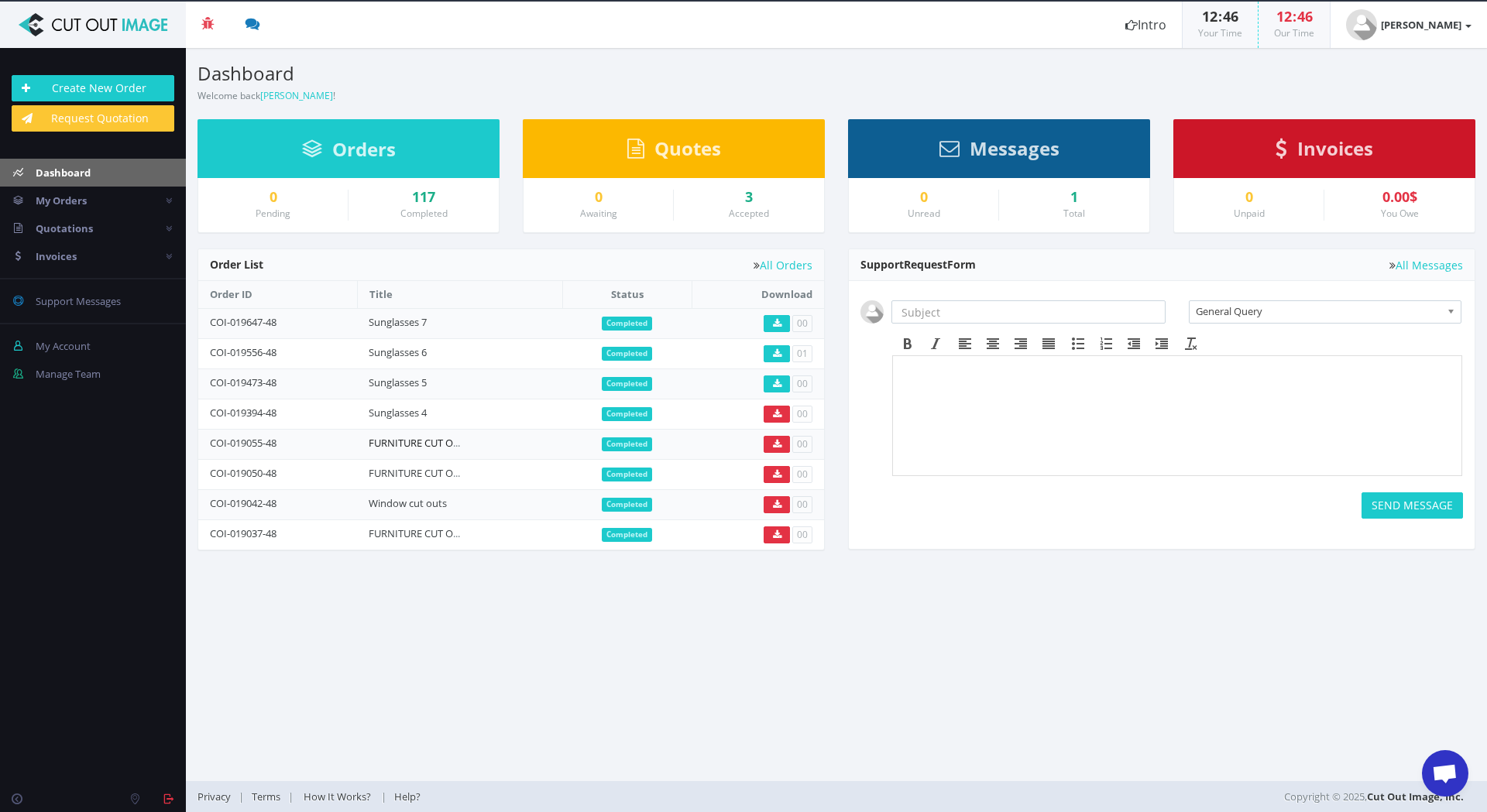
click at [430, 446] on link "FURNITURE CUT OUTS 86" at bounding box center [426, 443] width 115 height 14
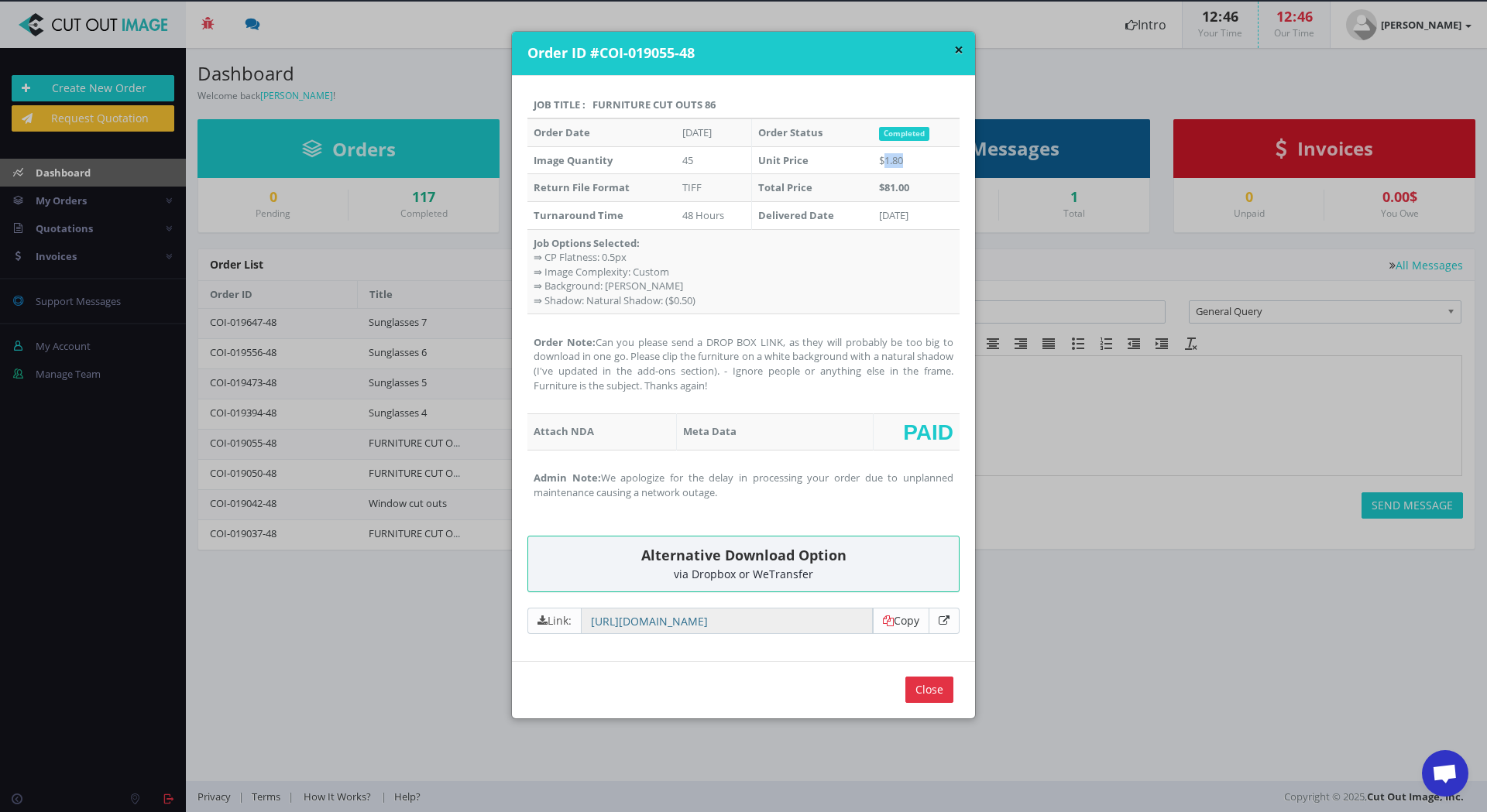
drag, startPoint x: 874, startPoint y: 157, endPoint x: 909, endPoint y: 157, distance: 35.0
click at [909, 157] on td "$1.80" at bounding box center [916, 160] width 86 height 28
click at [893, 154] on td "$1.80" at bounding box center [916, 160] width 86 height 28
drag, startPoint x: 893, startPoint y: 158, endPoint x: 864, endPoint y: 159, distance: 29.0
click at [873, 159] on td "$1.80" at bounding box center [916, 160] width 86 height 28
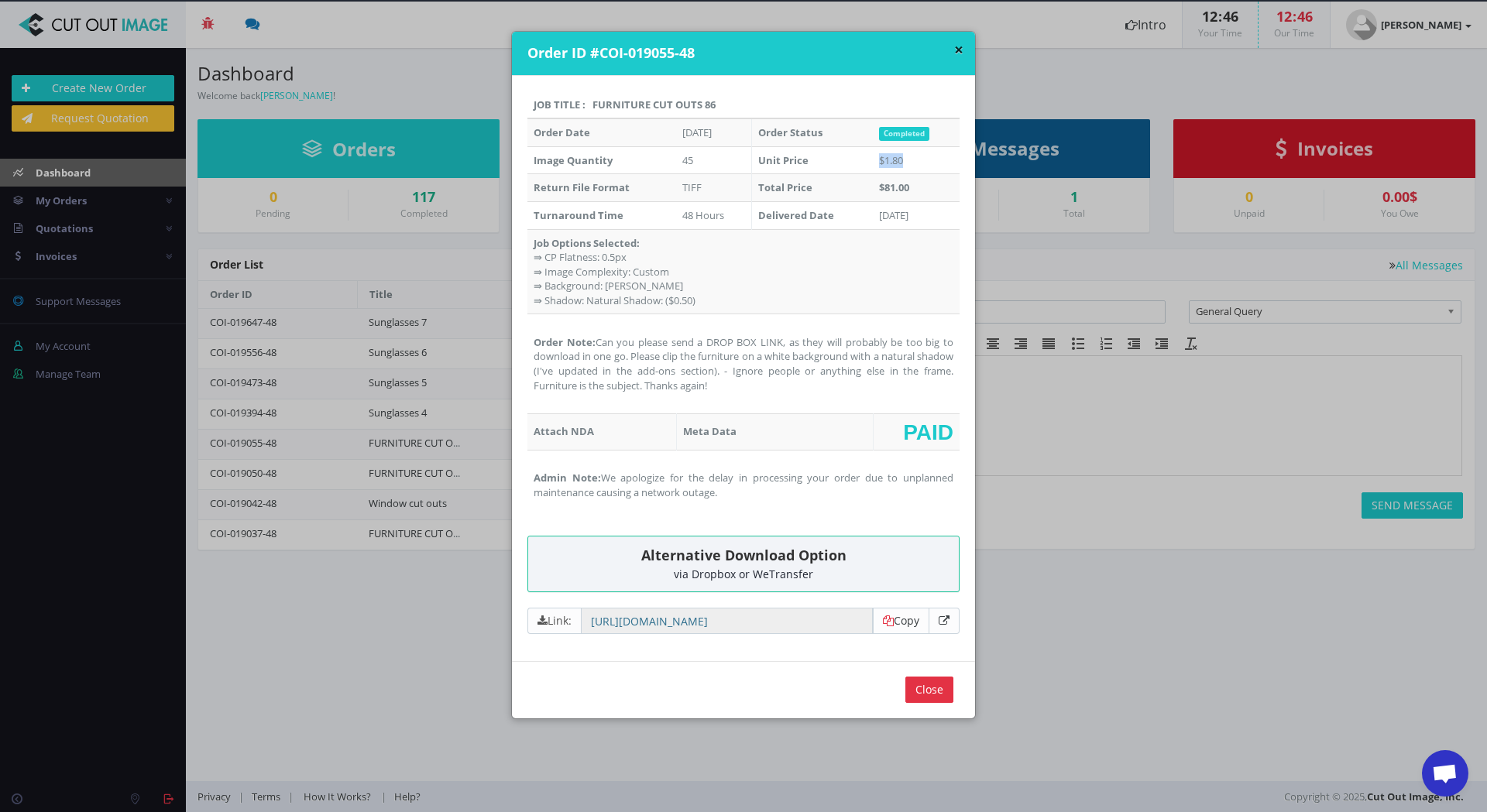
click at [873, 155] on td "$1.80" at bounding box center [916, 160] width 86 height 28
click at [933, 689] on input "Close" at bounding box center [930, 690] width 48 height 26
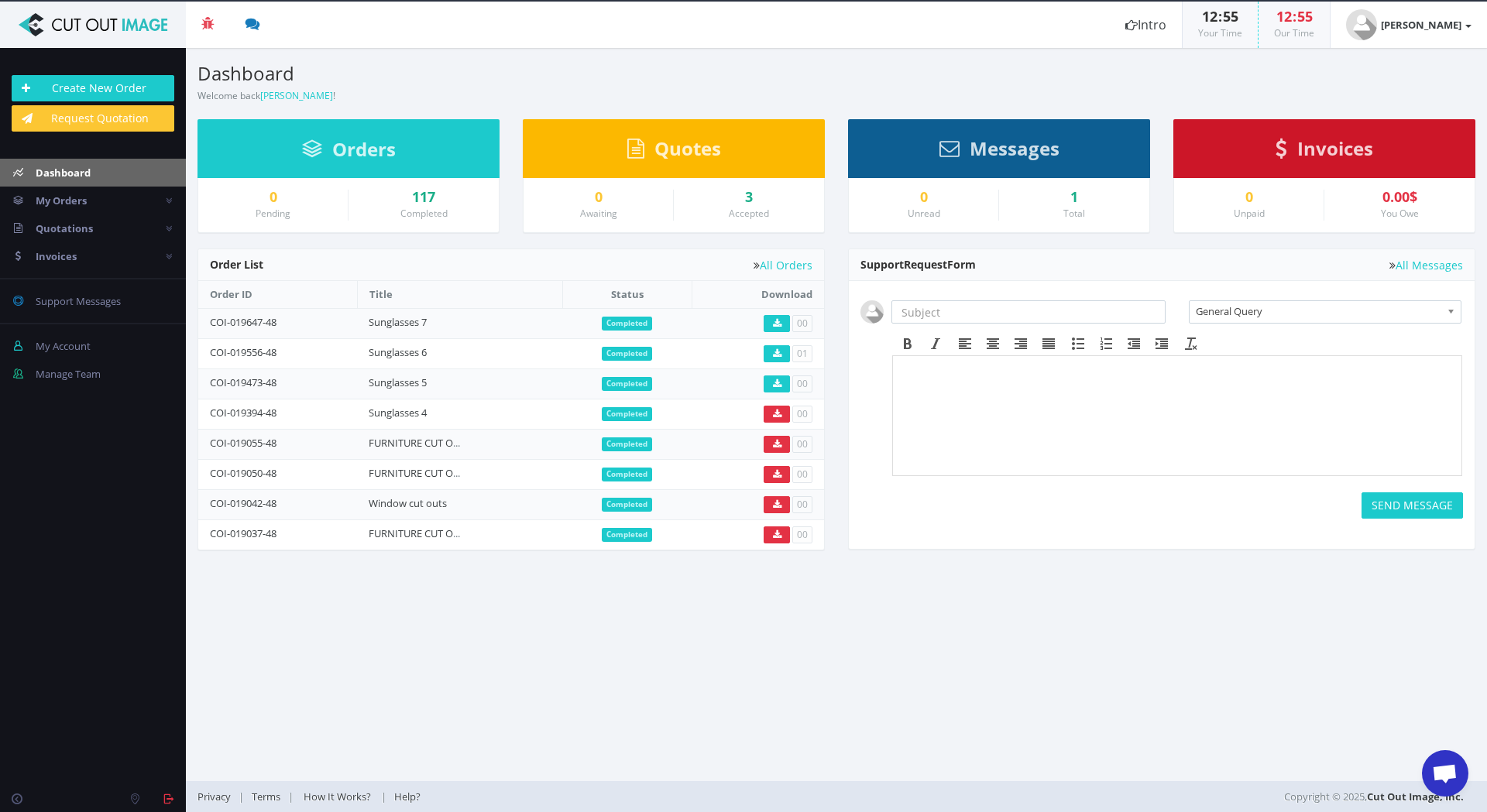
click at [72, 166] on span "Dashboard" at bounding box center [63, 173] width 55 height 14
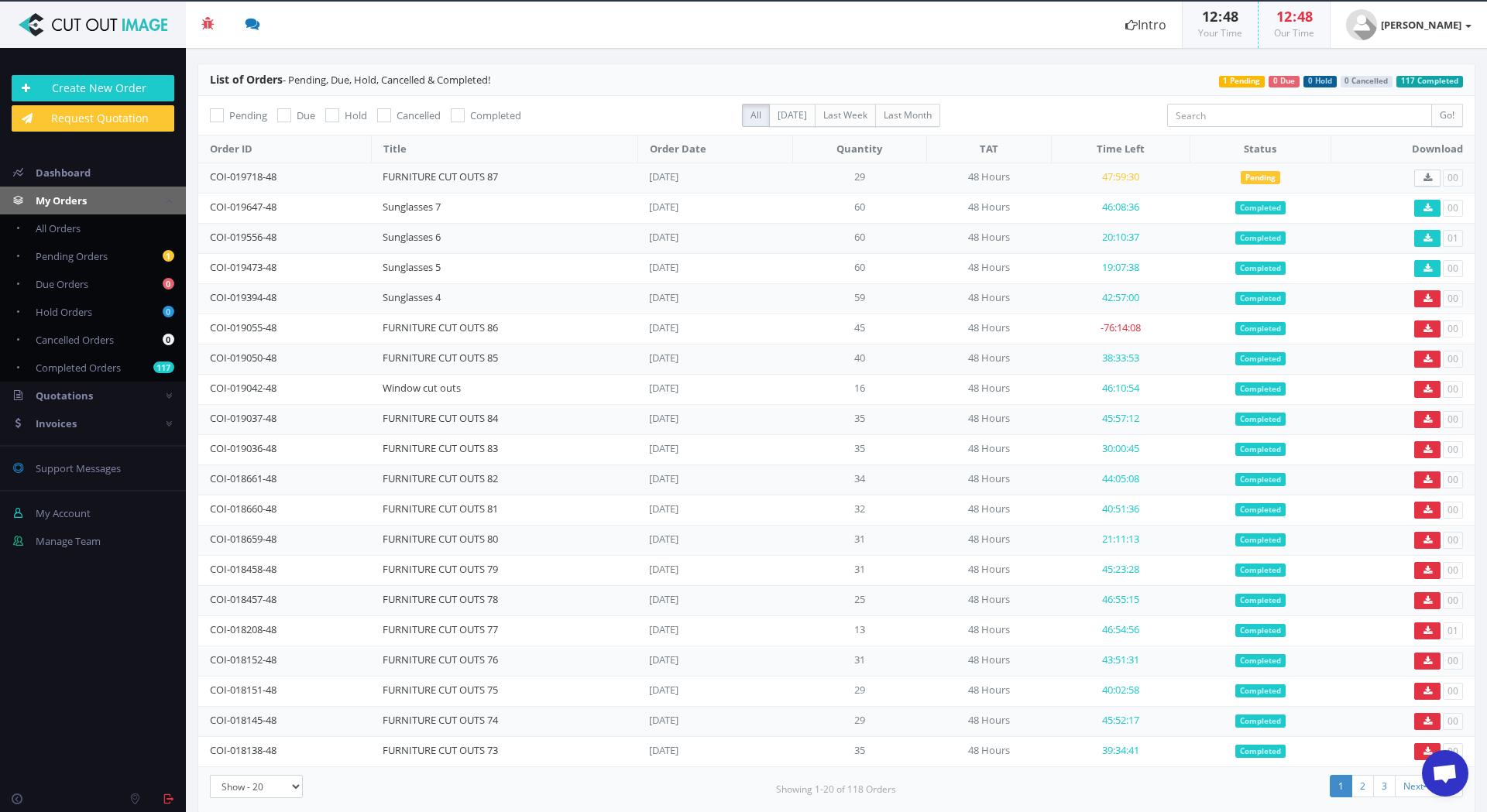
scroll to position [1454, 0]
click at [458, 173] on link "FURNITURE CUT OUTS 87" at bounding box center [440, 177] width 115 height 14
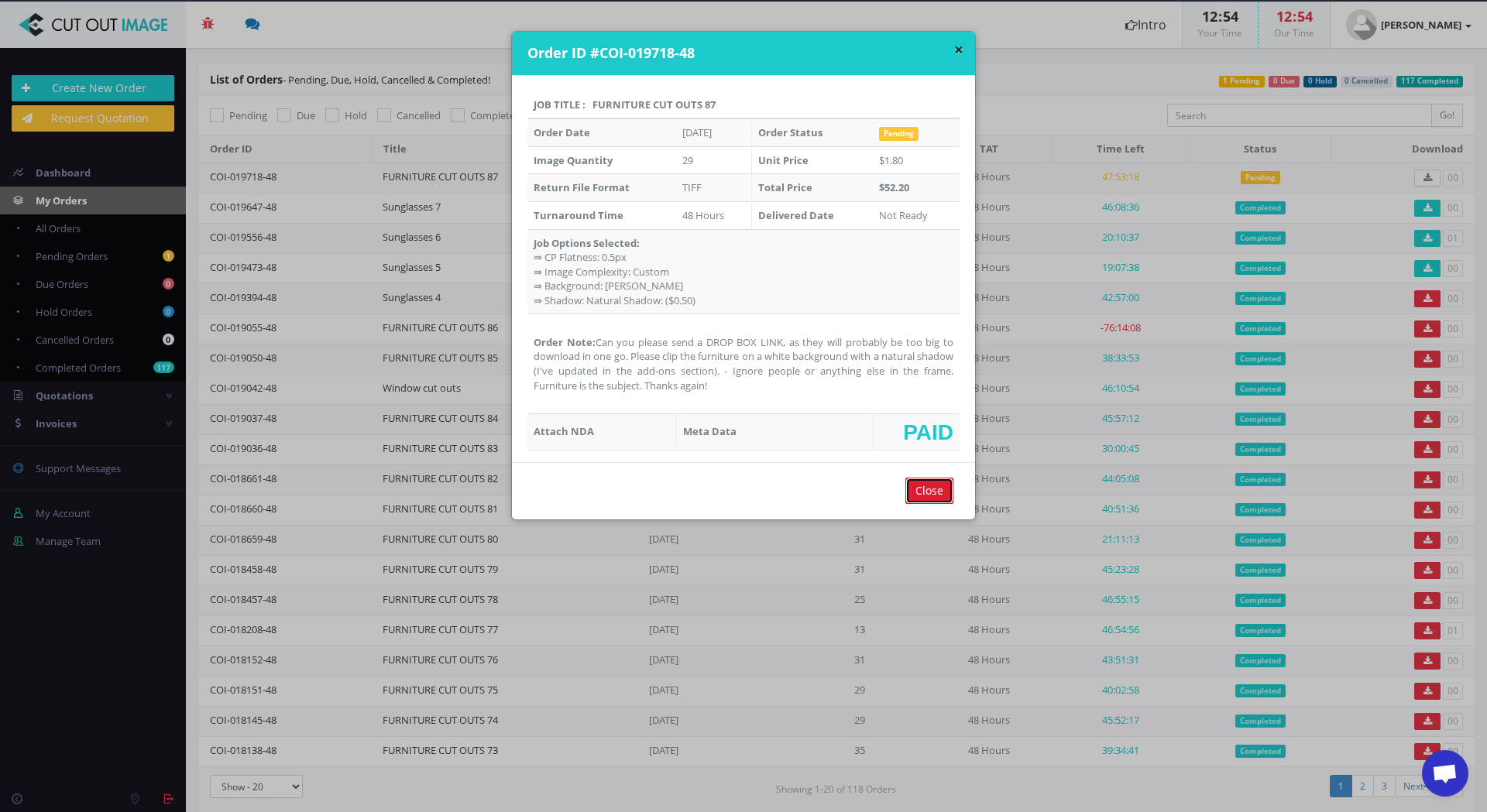
click at [926, 495] on input "Close" at bounding box center [930, 491] width 48 height 26
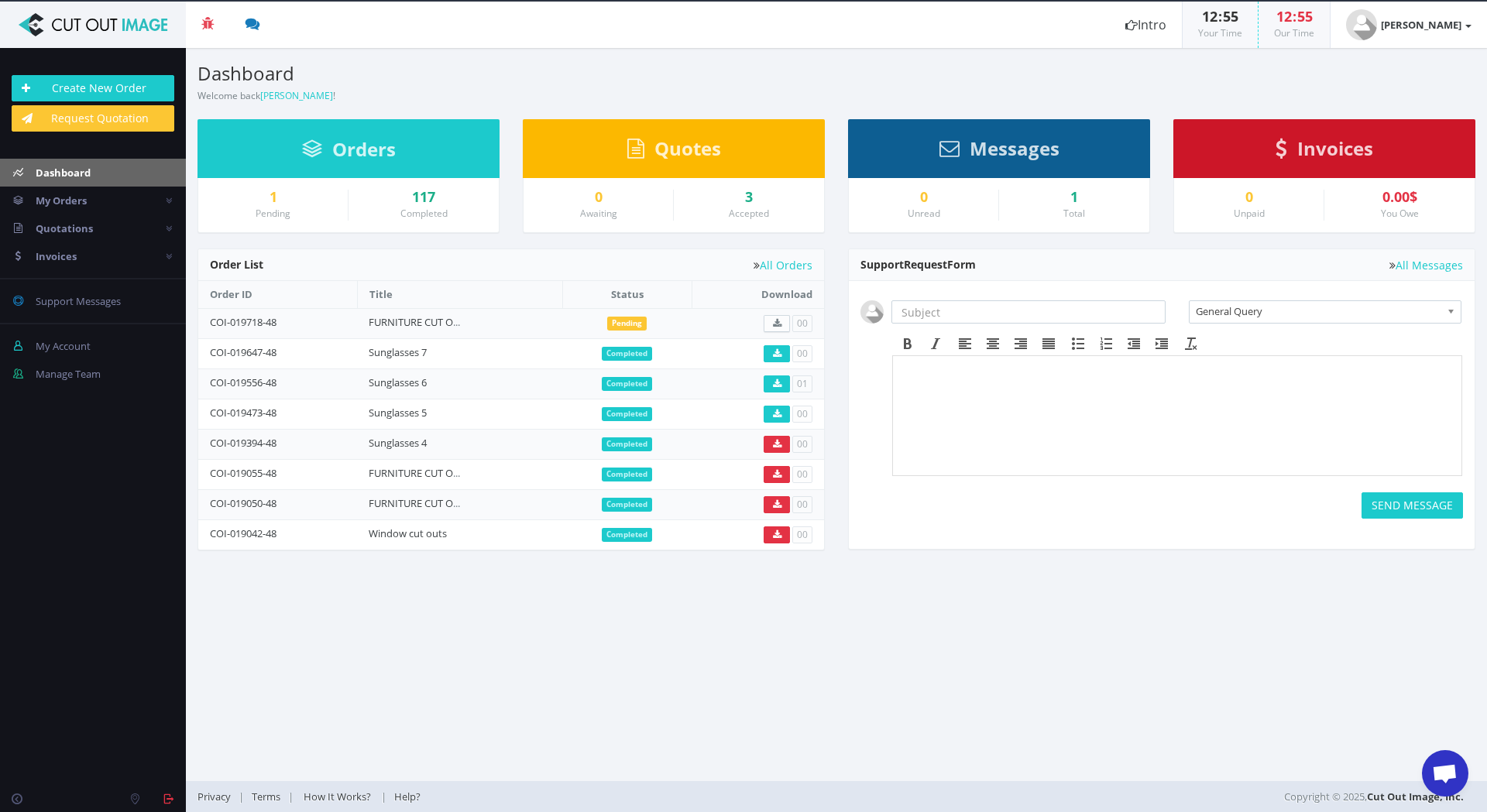
scroll to position [1454, 0]
